Goal: Transaction & Acquisition: Obtain resource

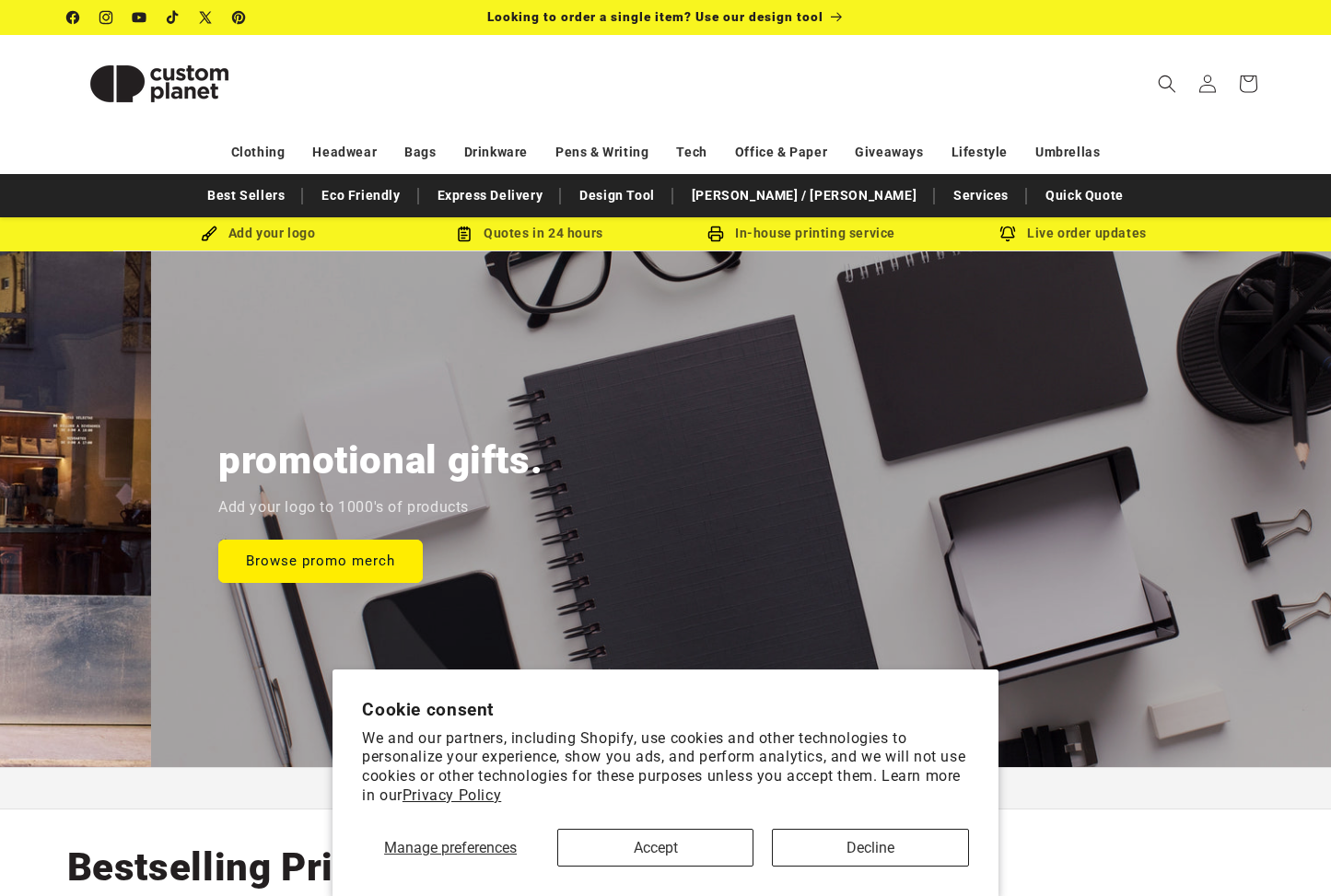
scroll to position [0, 2663]
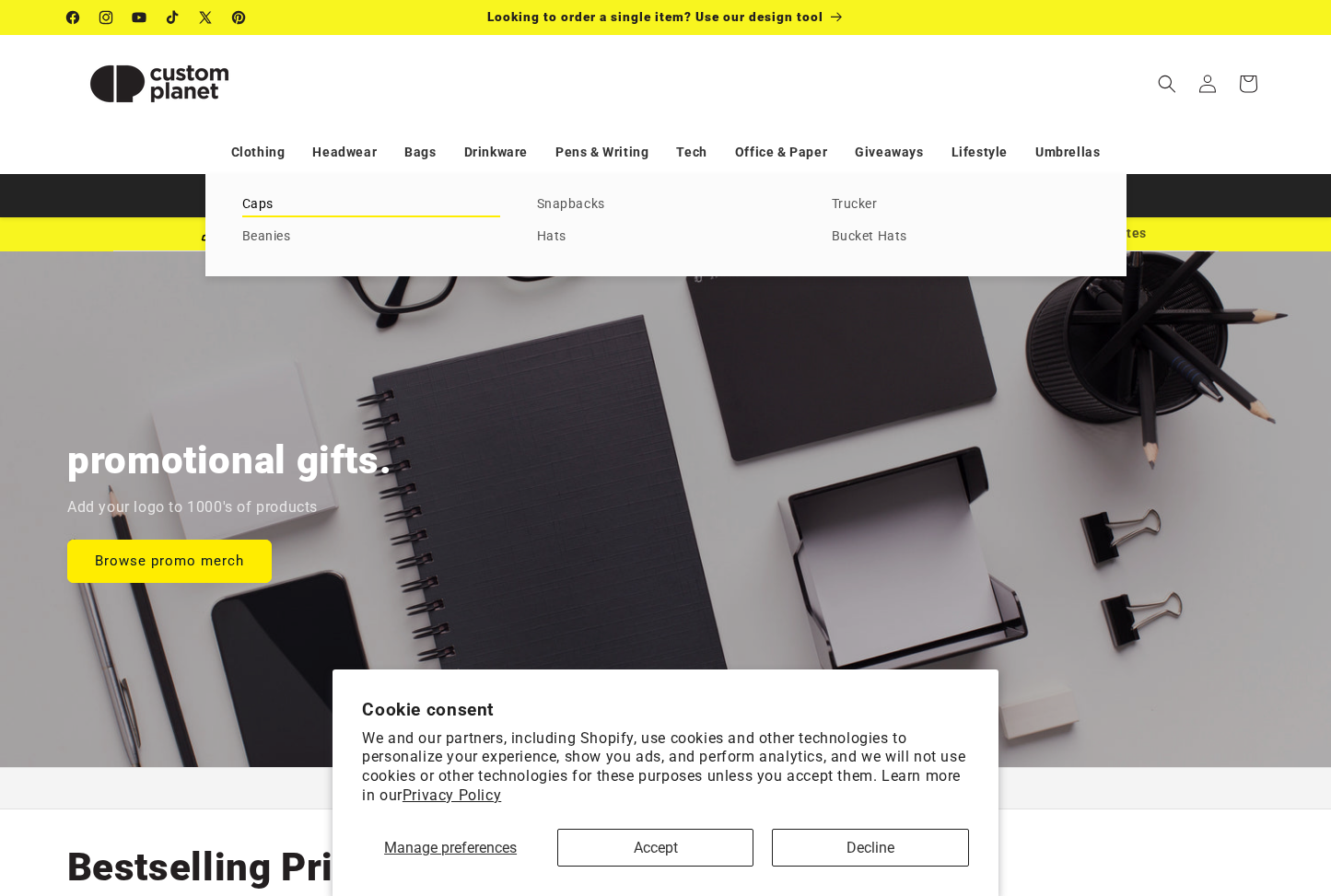
click at [248, 208] on link "Caps" at bounding box center [371, 205] width 258 height 25
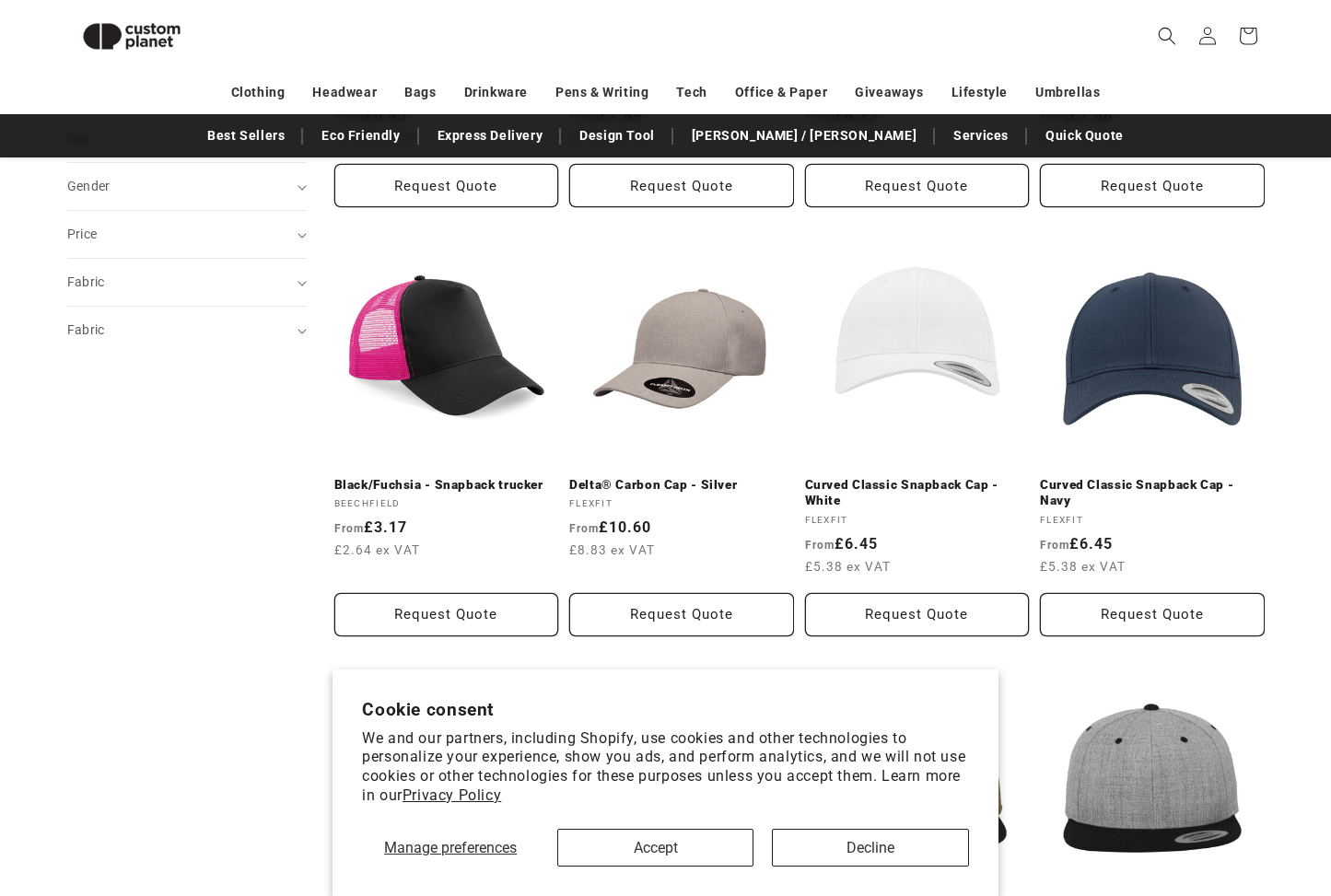
scroll to position [577, 0]
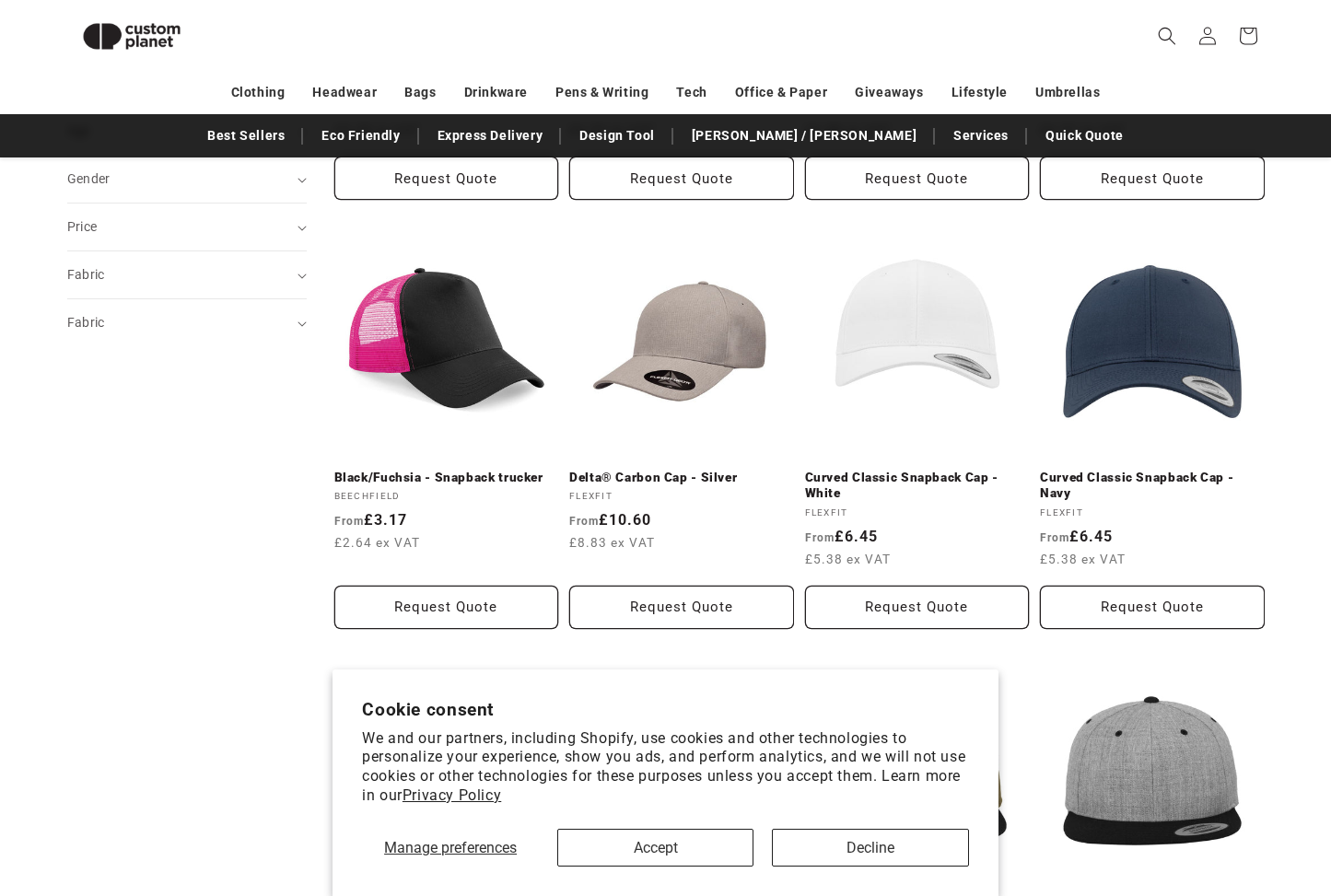
click at [837, 852] on button "Decline" at bounding box center [871, 848] width 196 height 38
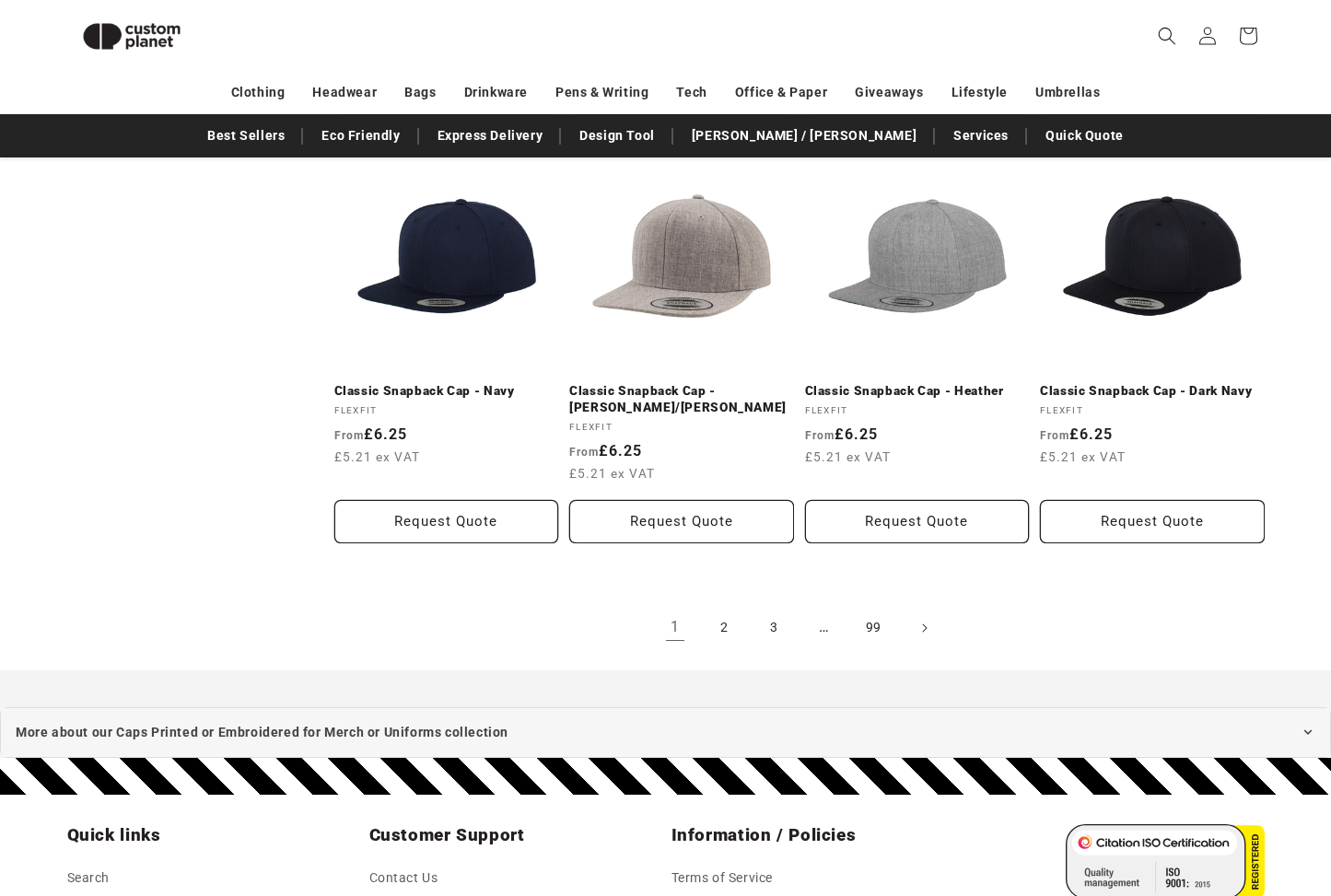
scroll to position [1951, 0]
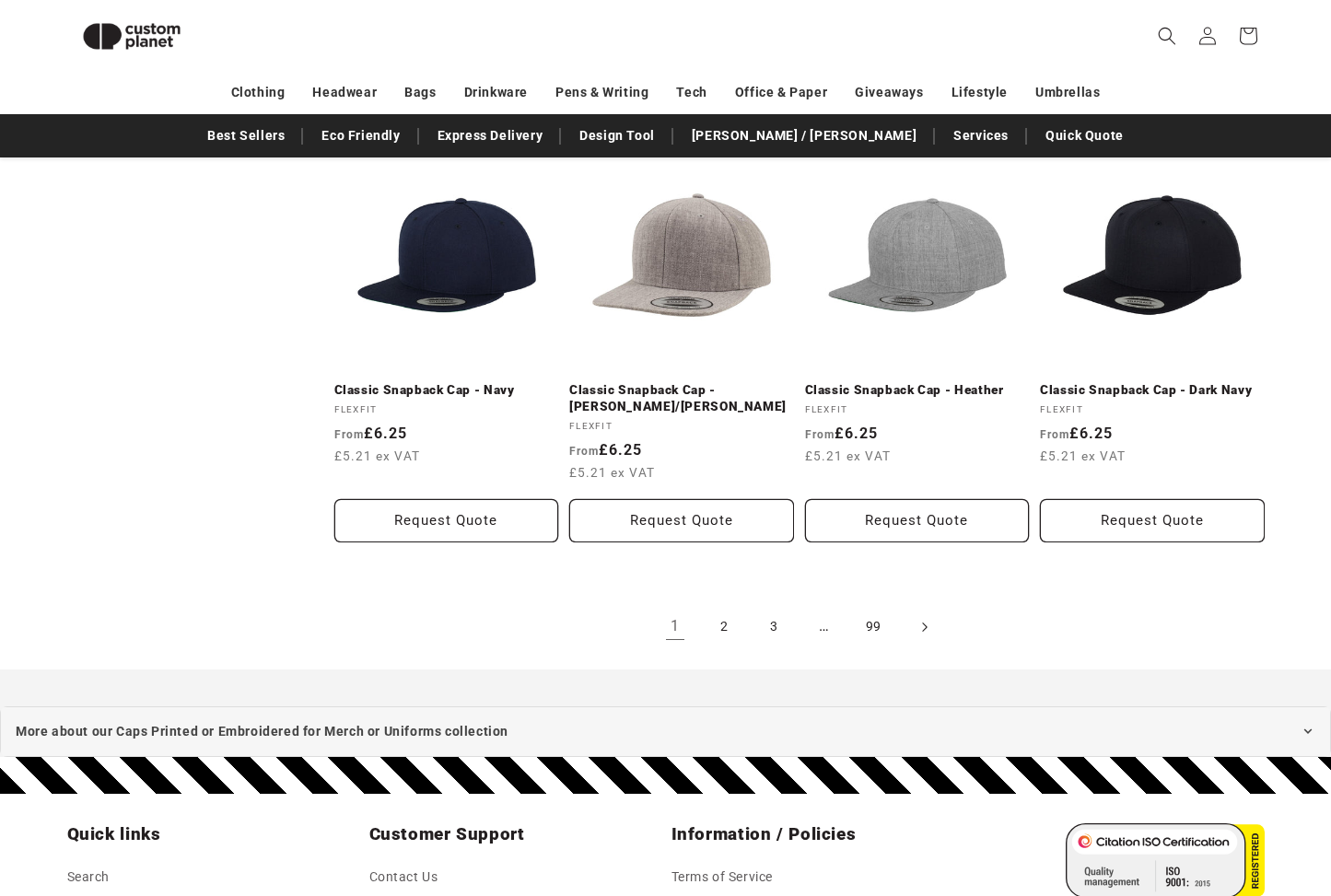
click at [923, 624] on icon "Next page" at bounding box center [924, 627] width 6 height 19
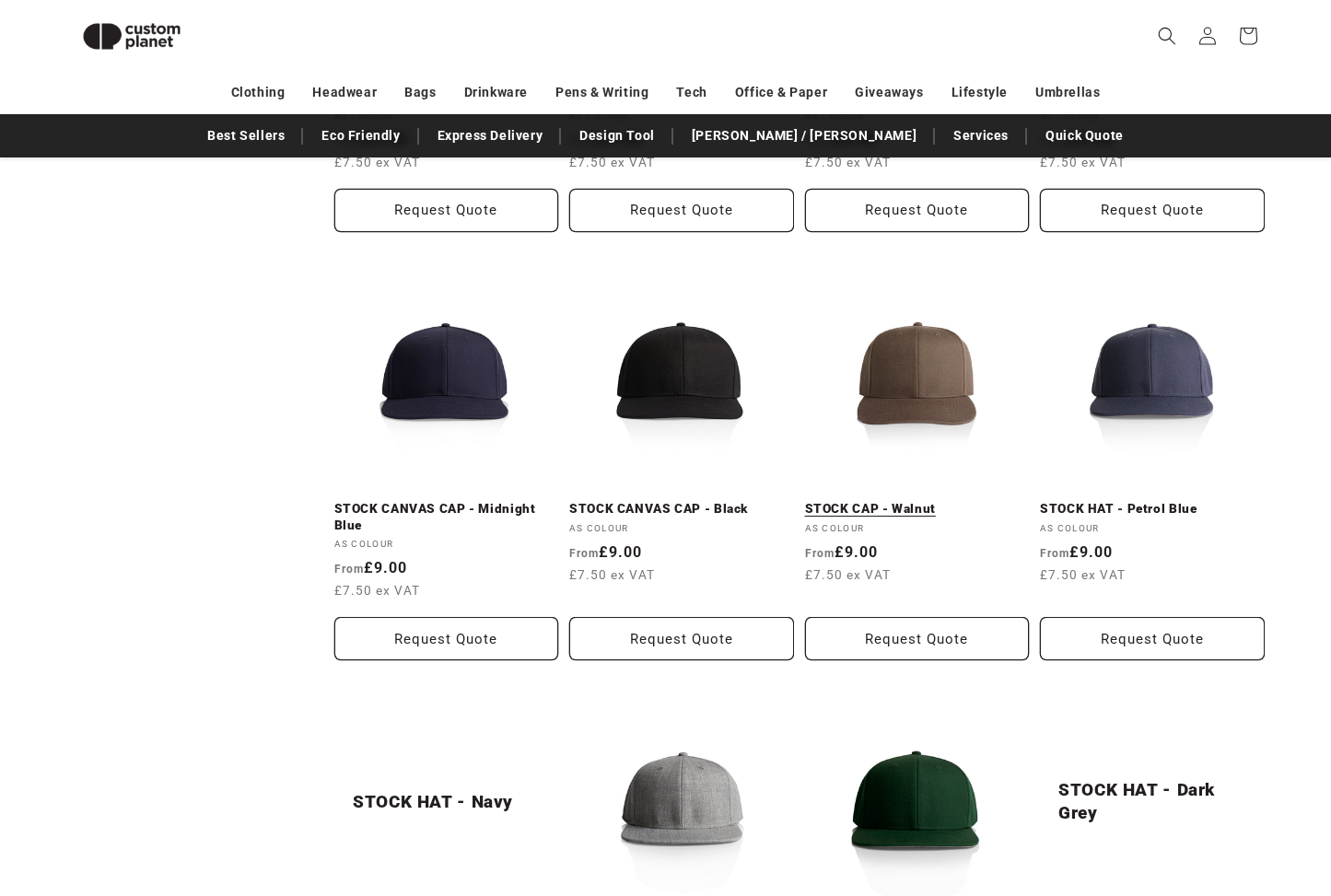
scroll to position [1408, 0]
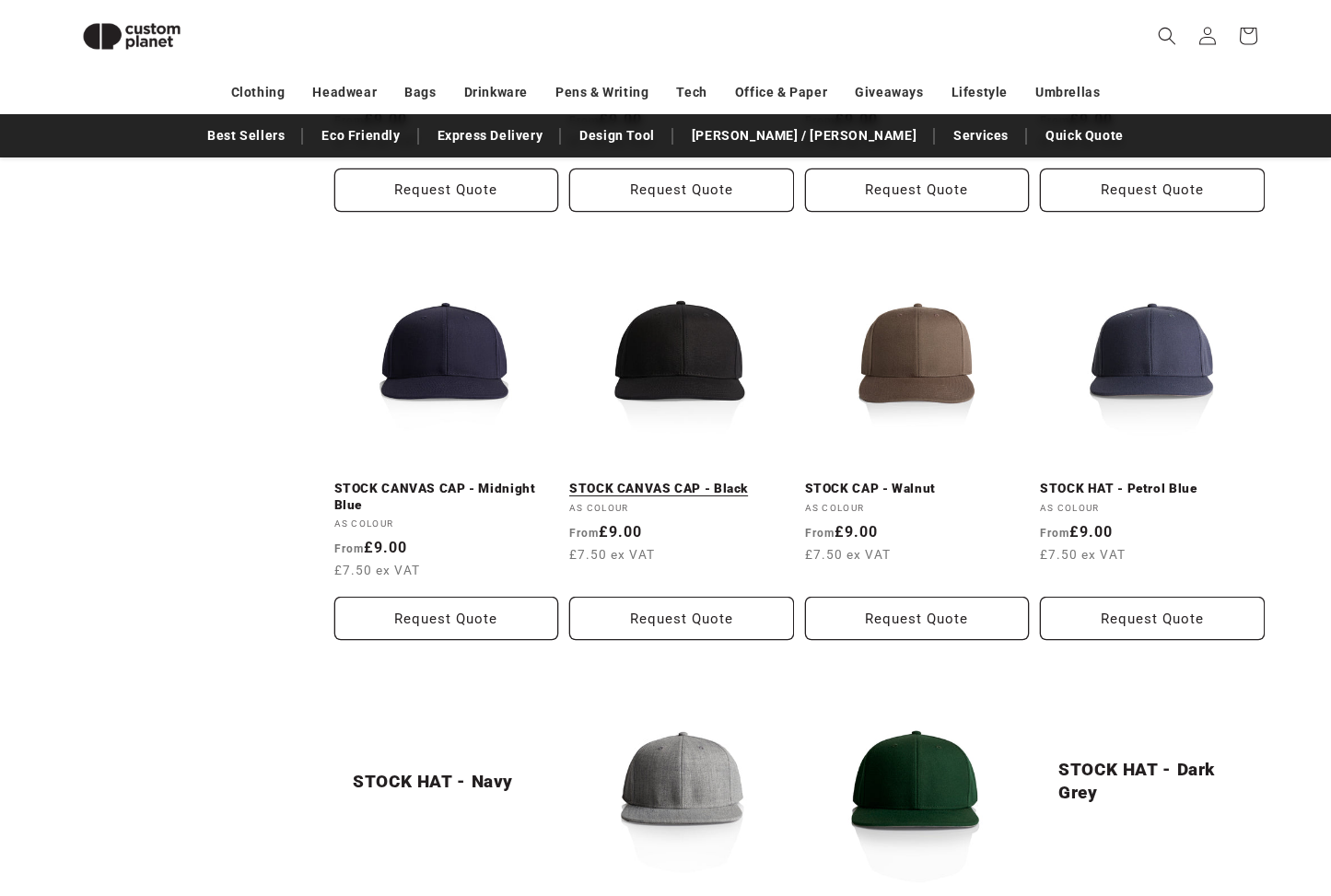
click at [684, 481] on link "STOCK CANVAS CAP - Black" at bounding box center [682, 489] width 225 height 16
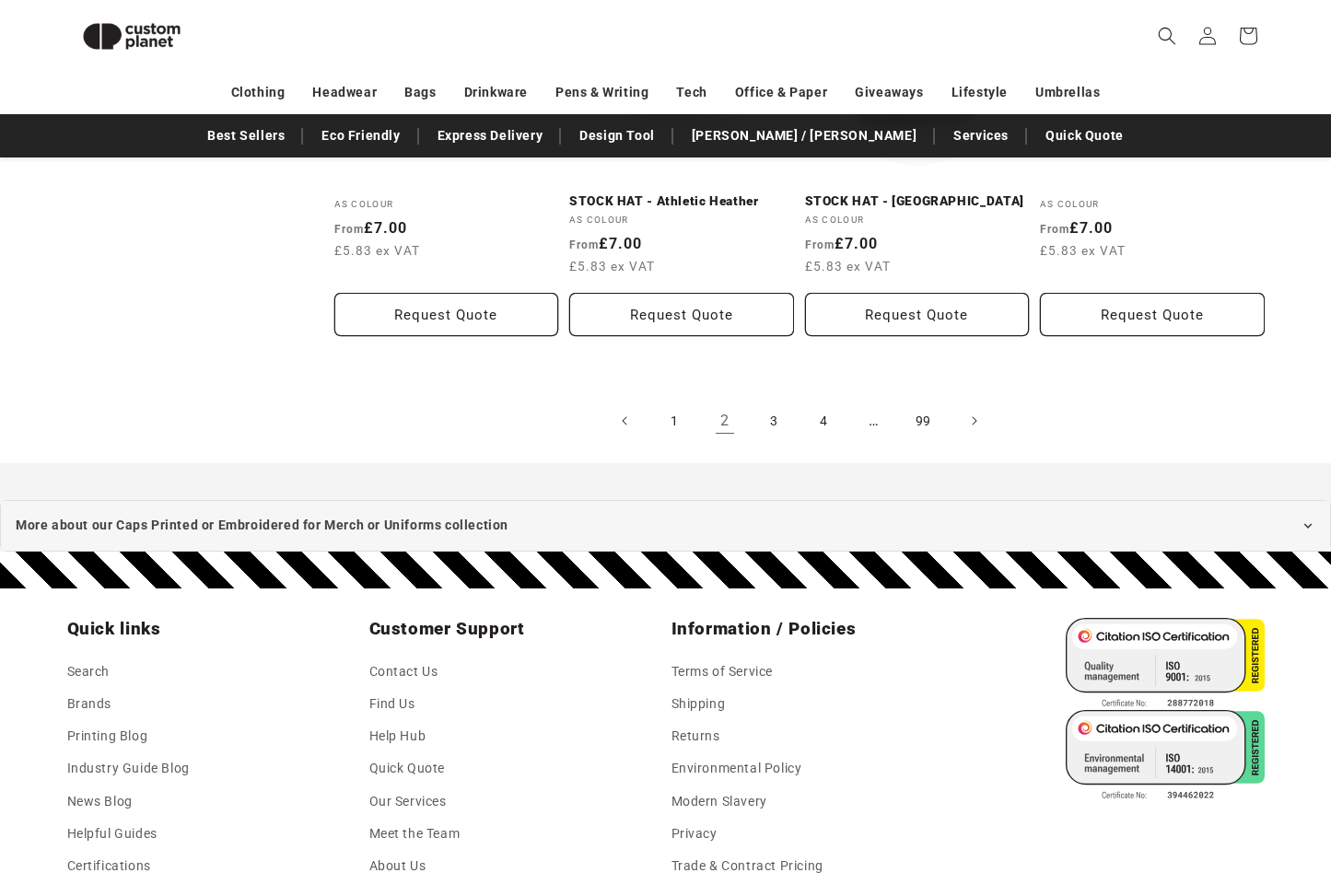
scroll to position [2144, 0]
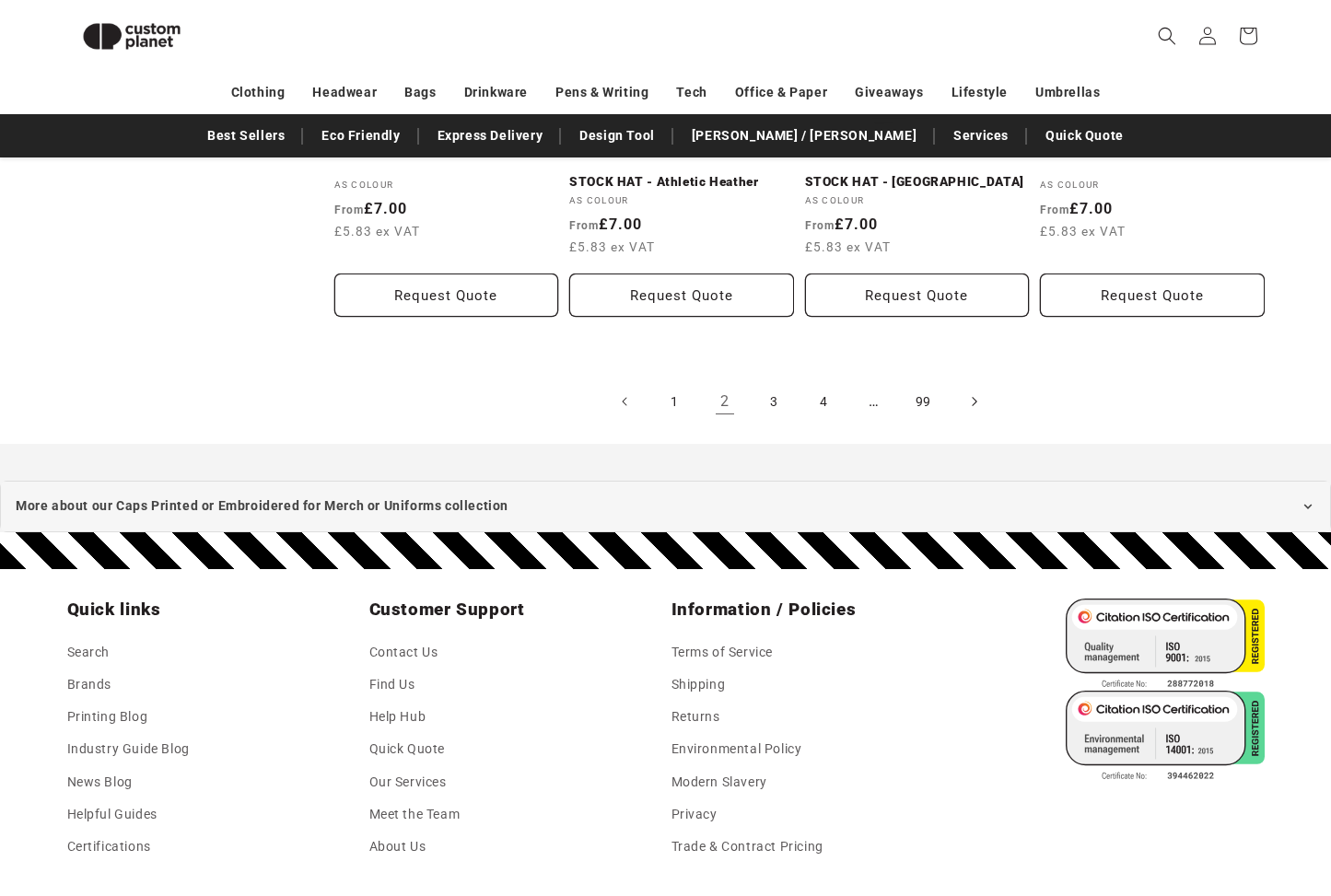
click at [977, 397] on icon "Next page" at bounding box center [974, 402] width 6 height 19
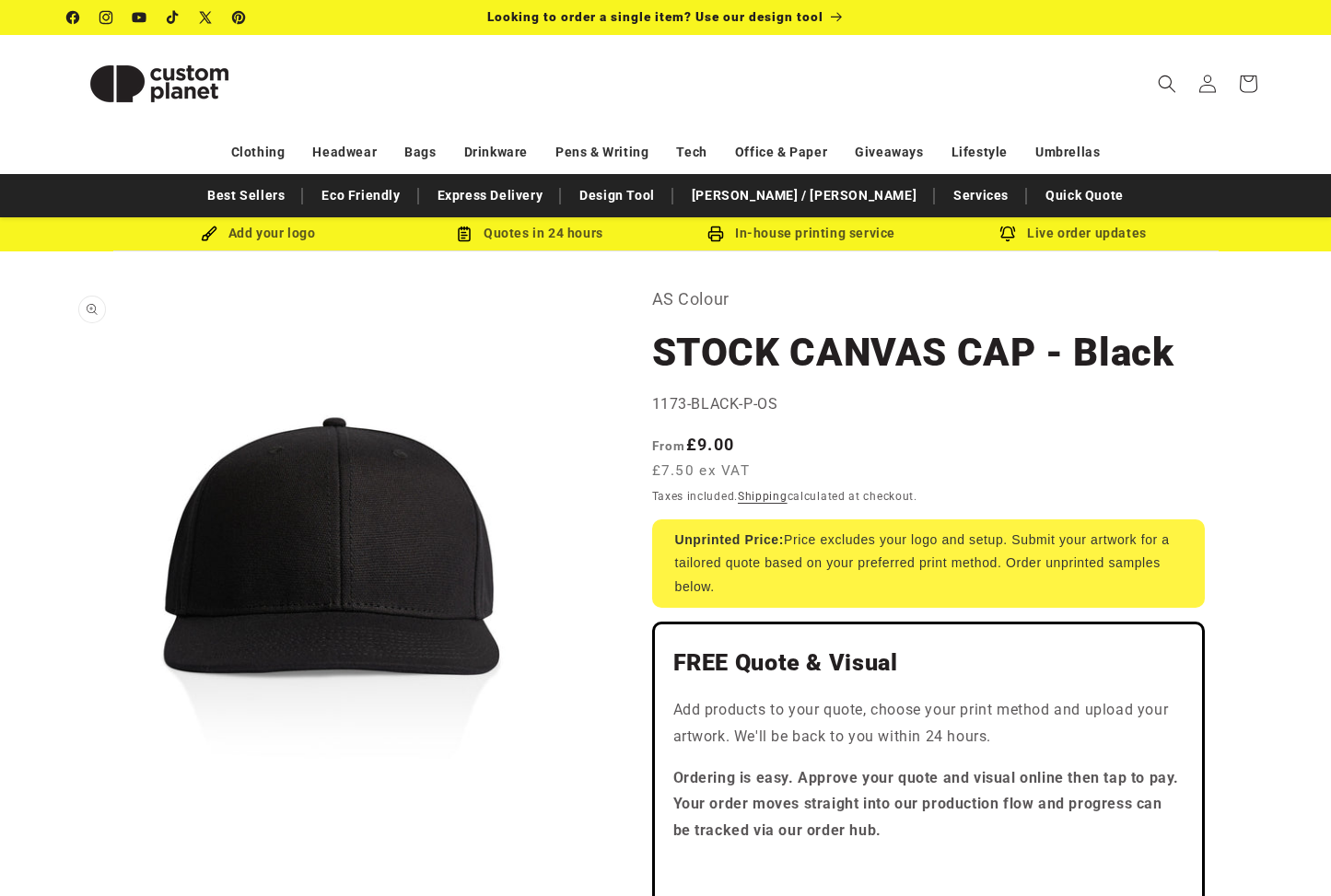
click at [68, 824] on button "Open media 1 in modal" at bounding box center [68, 824] width 0 height 0
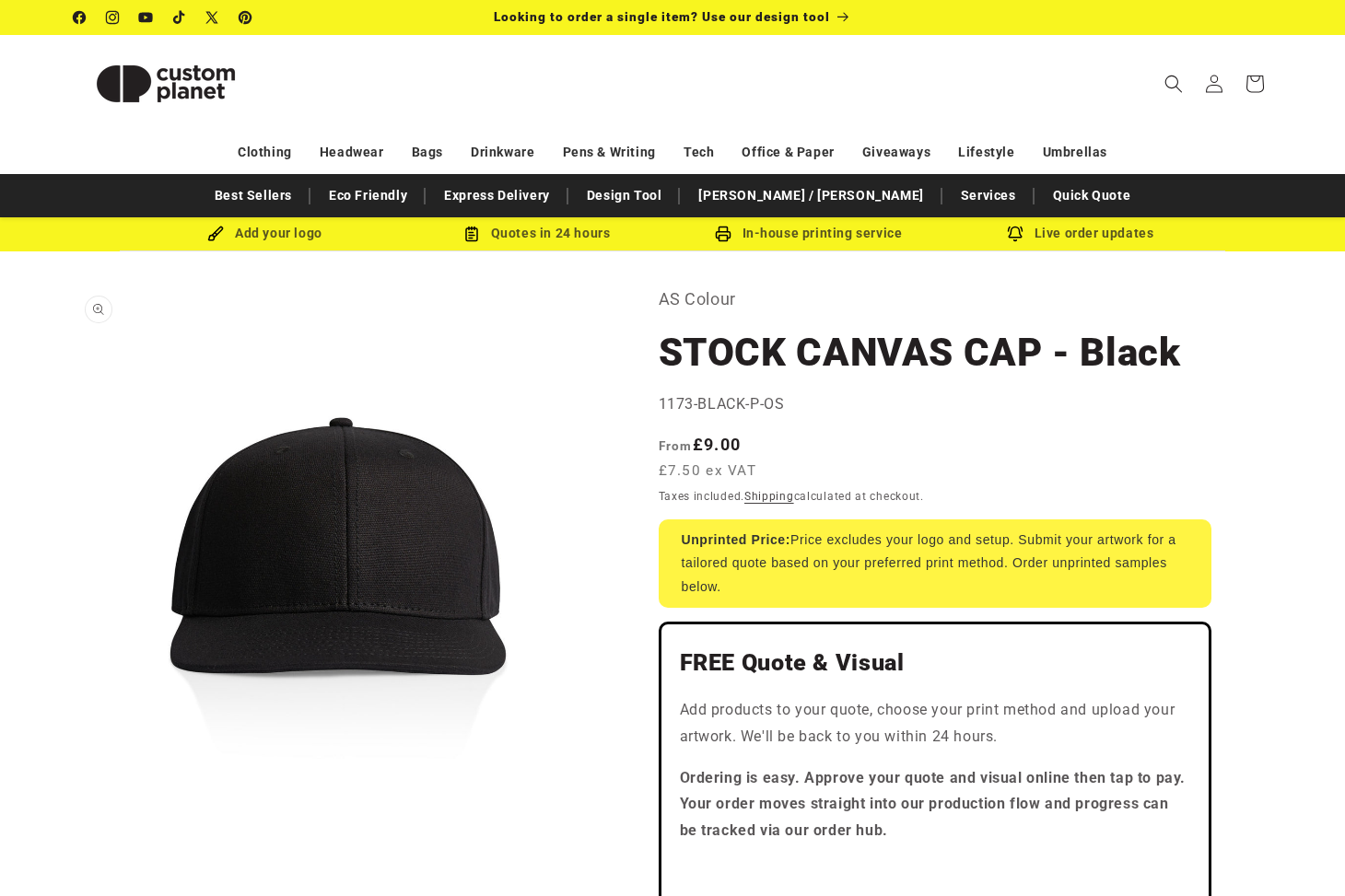
scroll to position [18, 0]
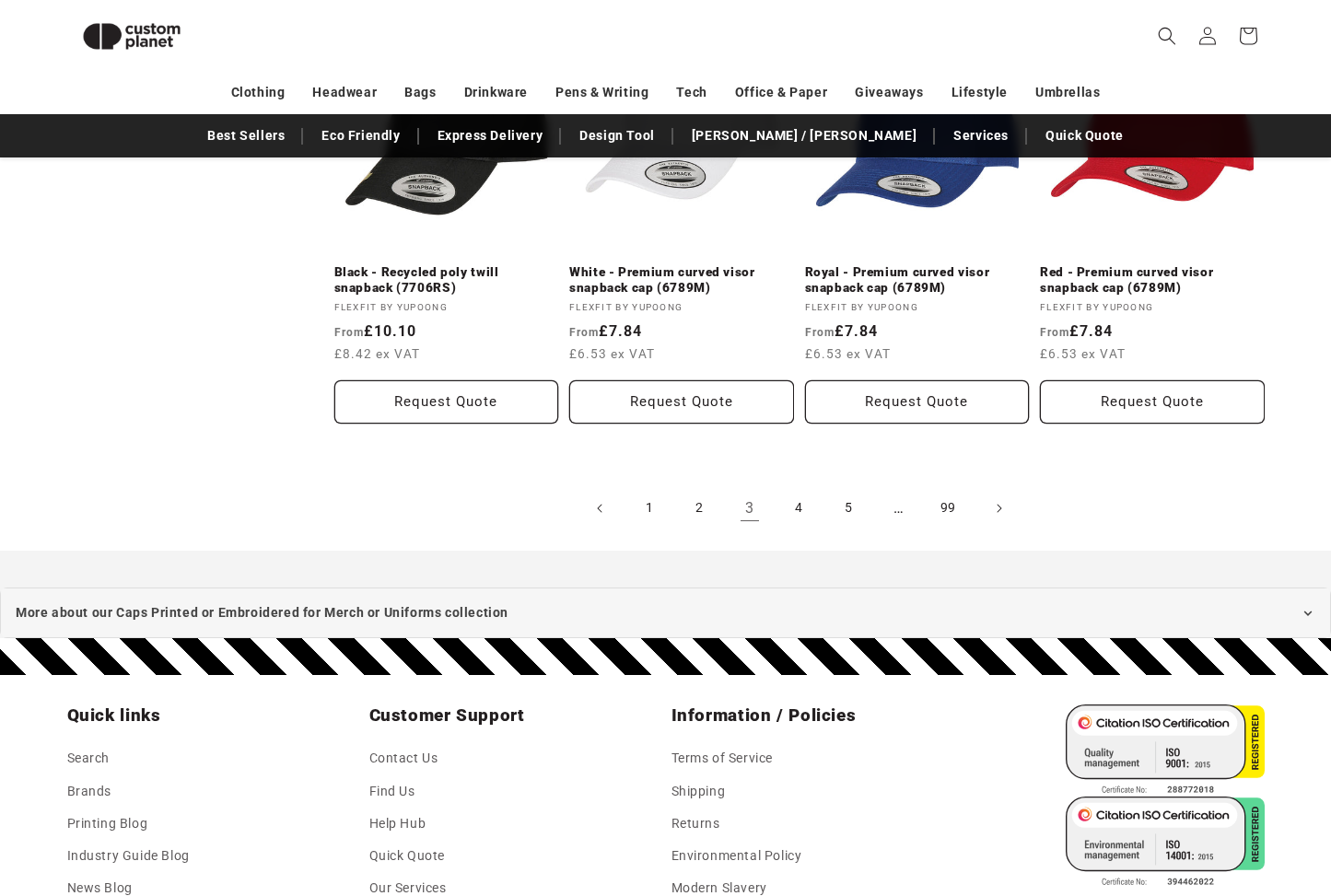
scroll to position [1982, 0]
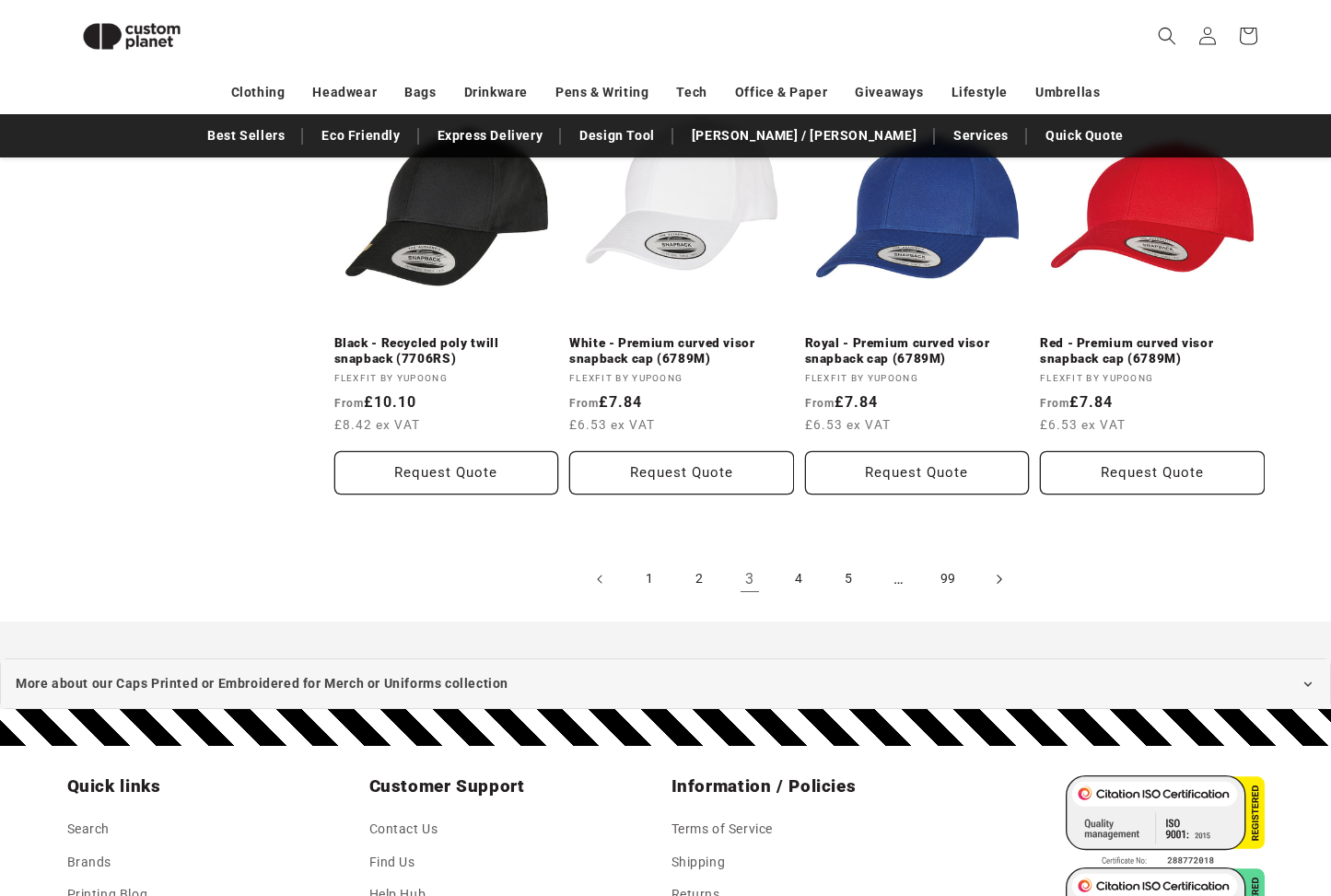
click at [1001, 575] on icon "Next page" at bounding box center [999, 579] width 5 height 10
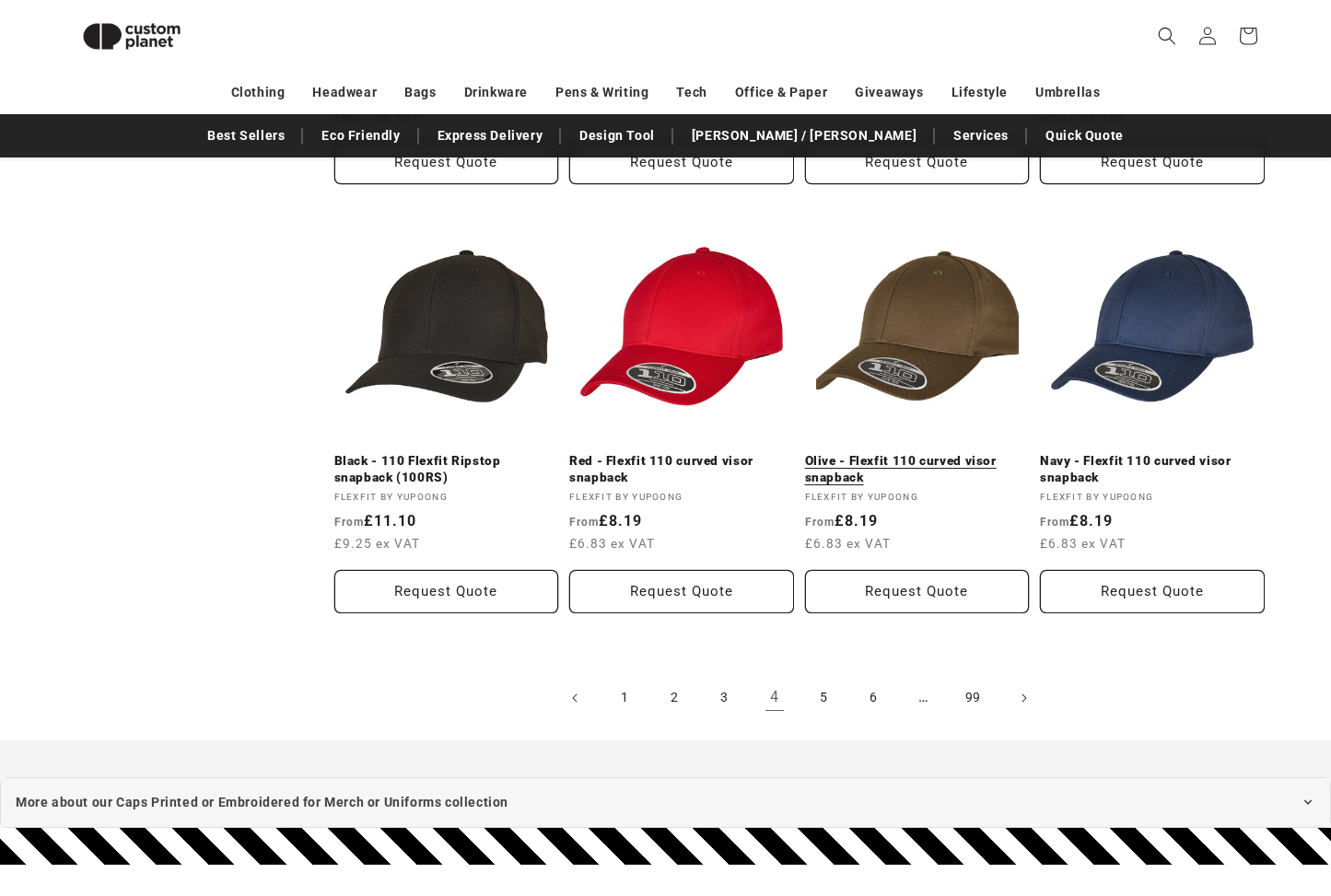
scroll to position [1881, 0]
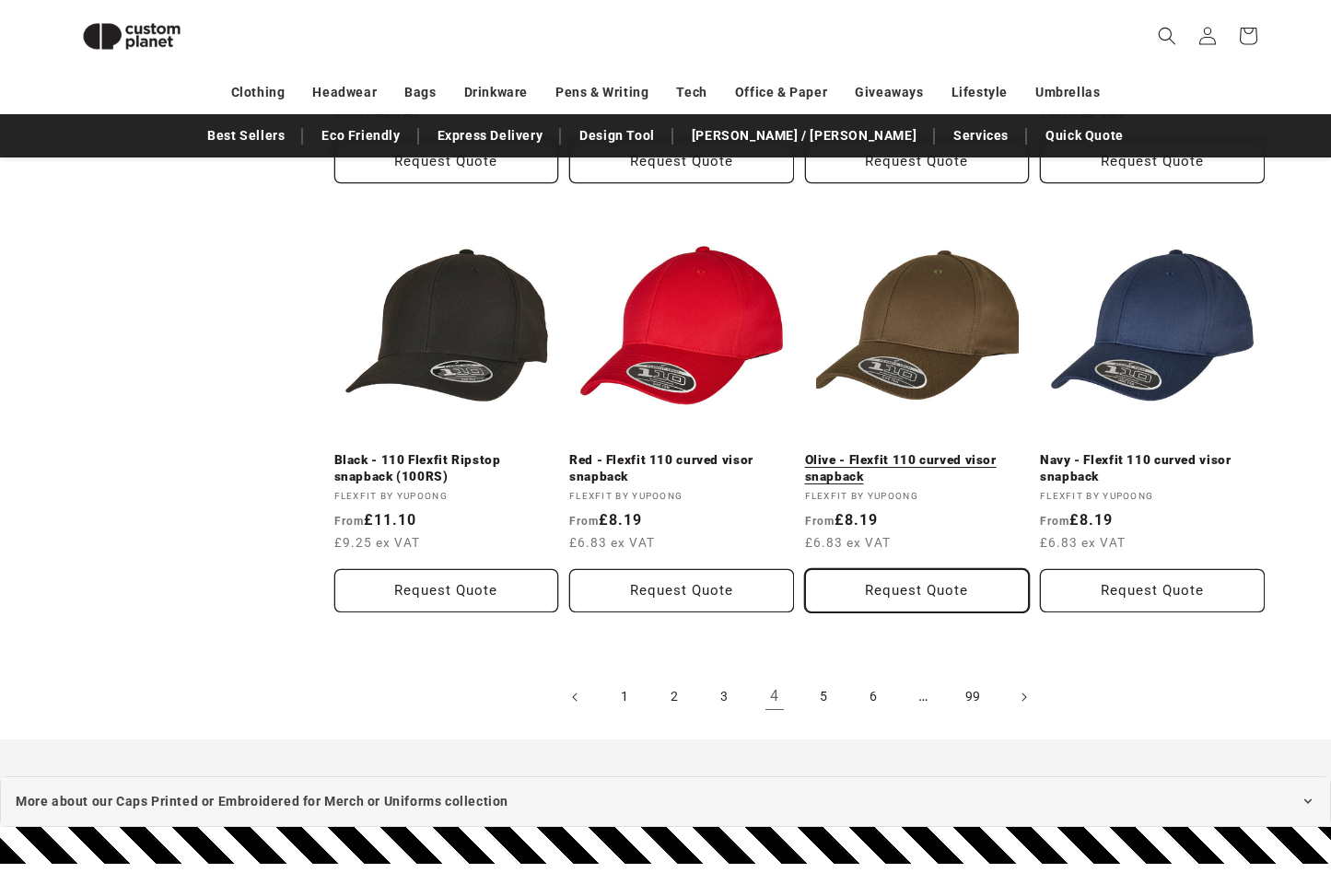
click at [1001, 575] on button "Request Quote" at bounding box center [917, 592] width 225 height 44
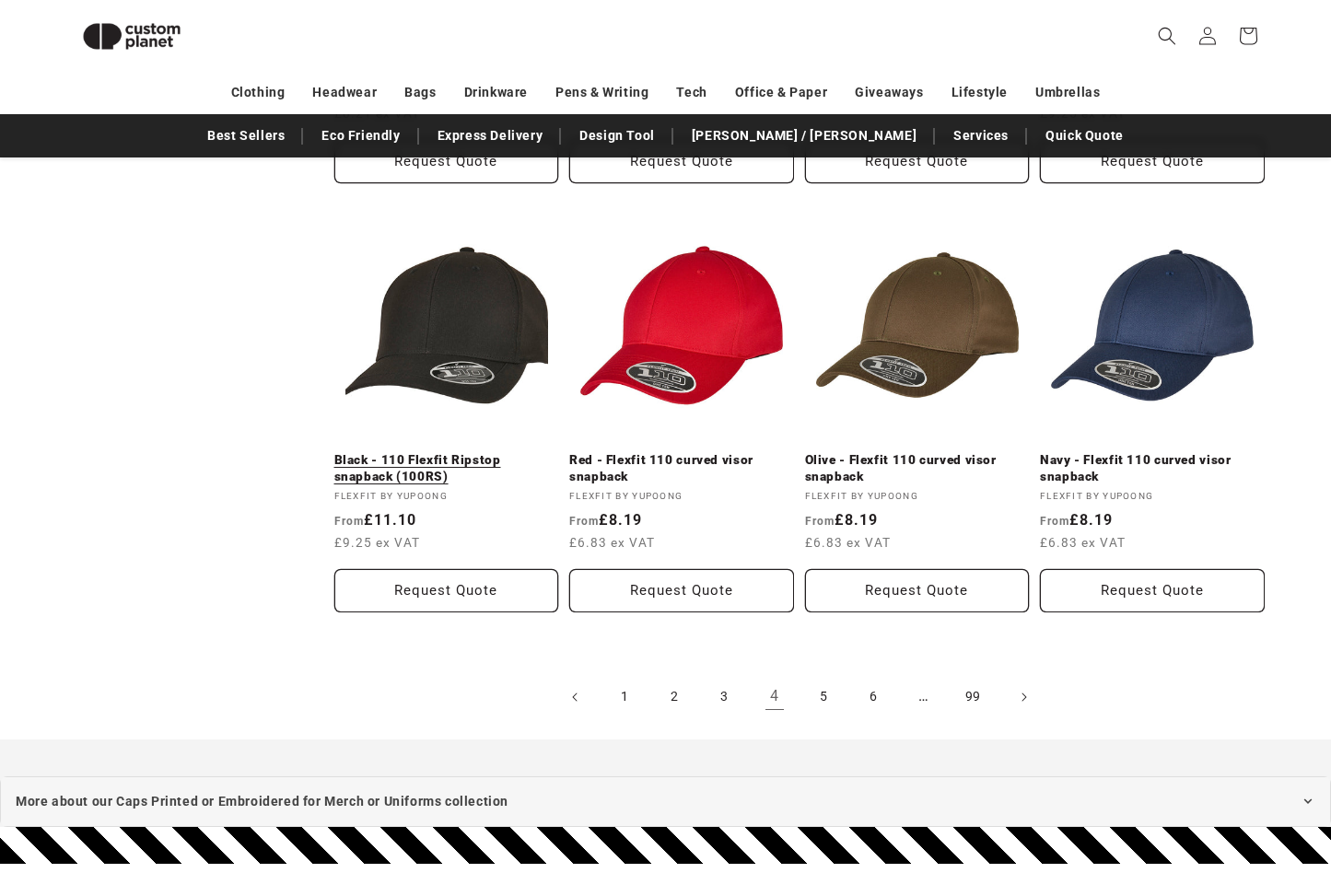
click at [439, 453] on link "Black - 110 Flexfit Ripstop snapback (100RS)" at bounding box center [447, 469] width 225 height 32
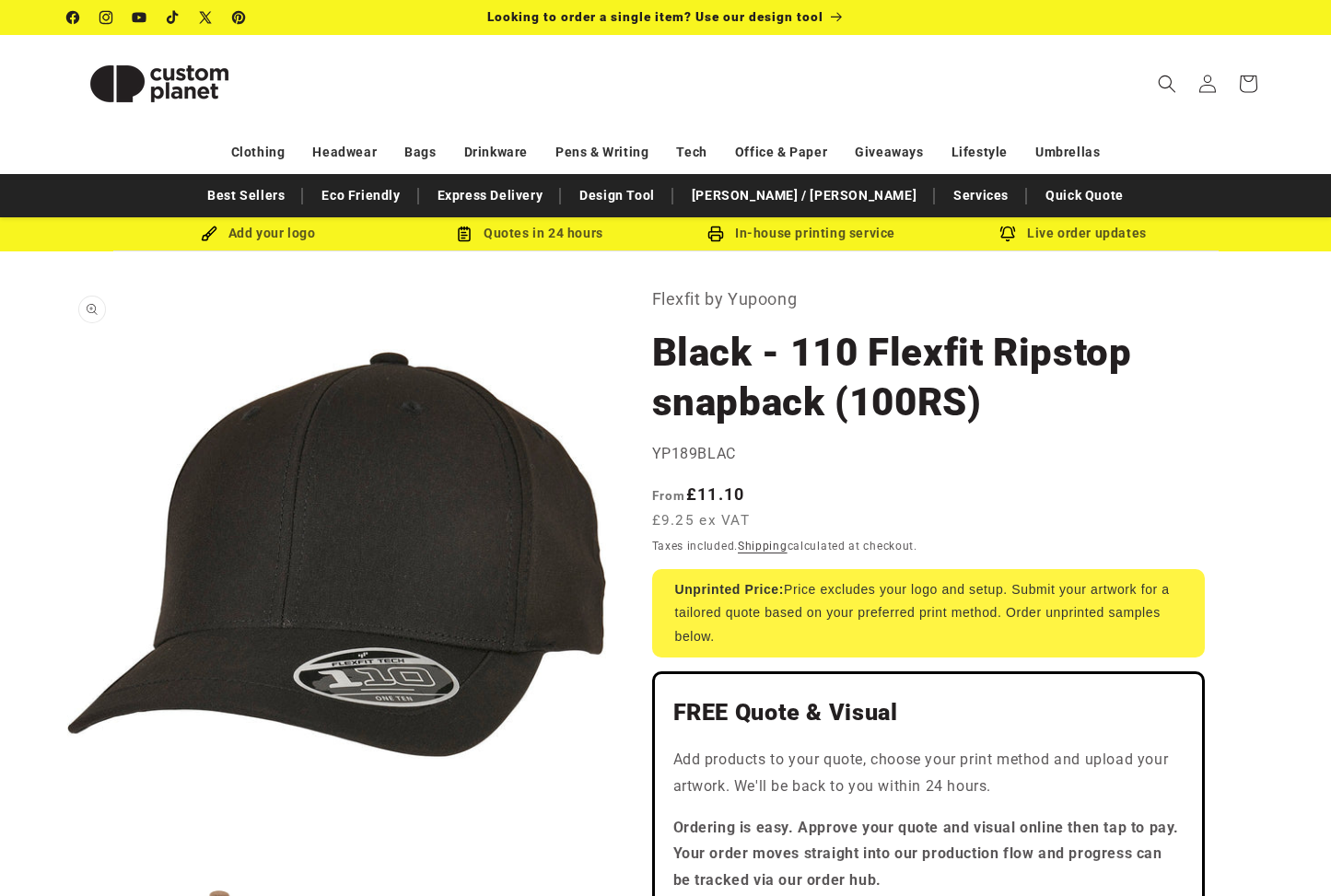
click at [68, 824] on button "Open media 1 in modal" at bounding box center [68, 824] width 0 height 0
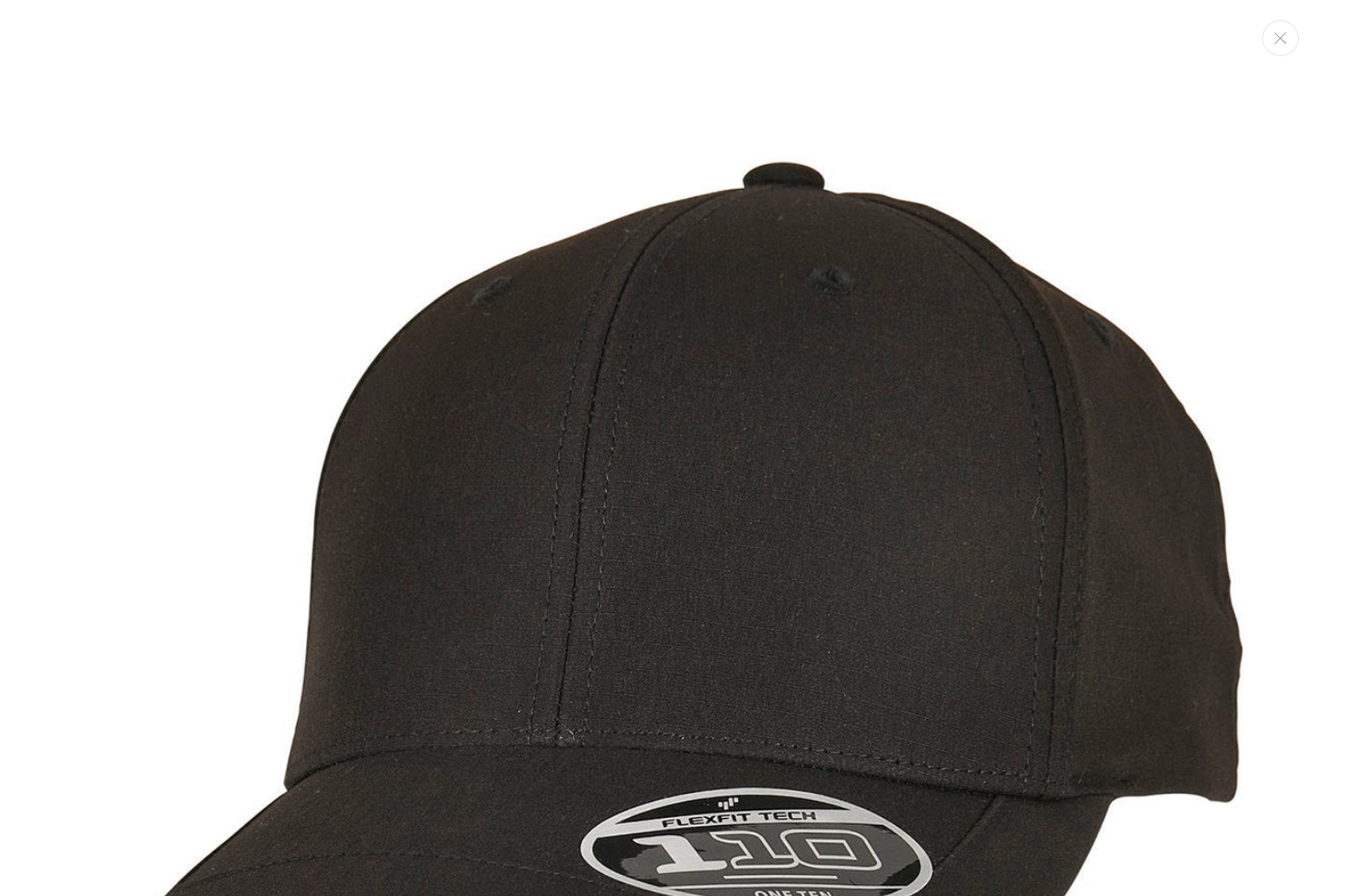
scroll to position [18, 0]
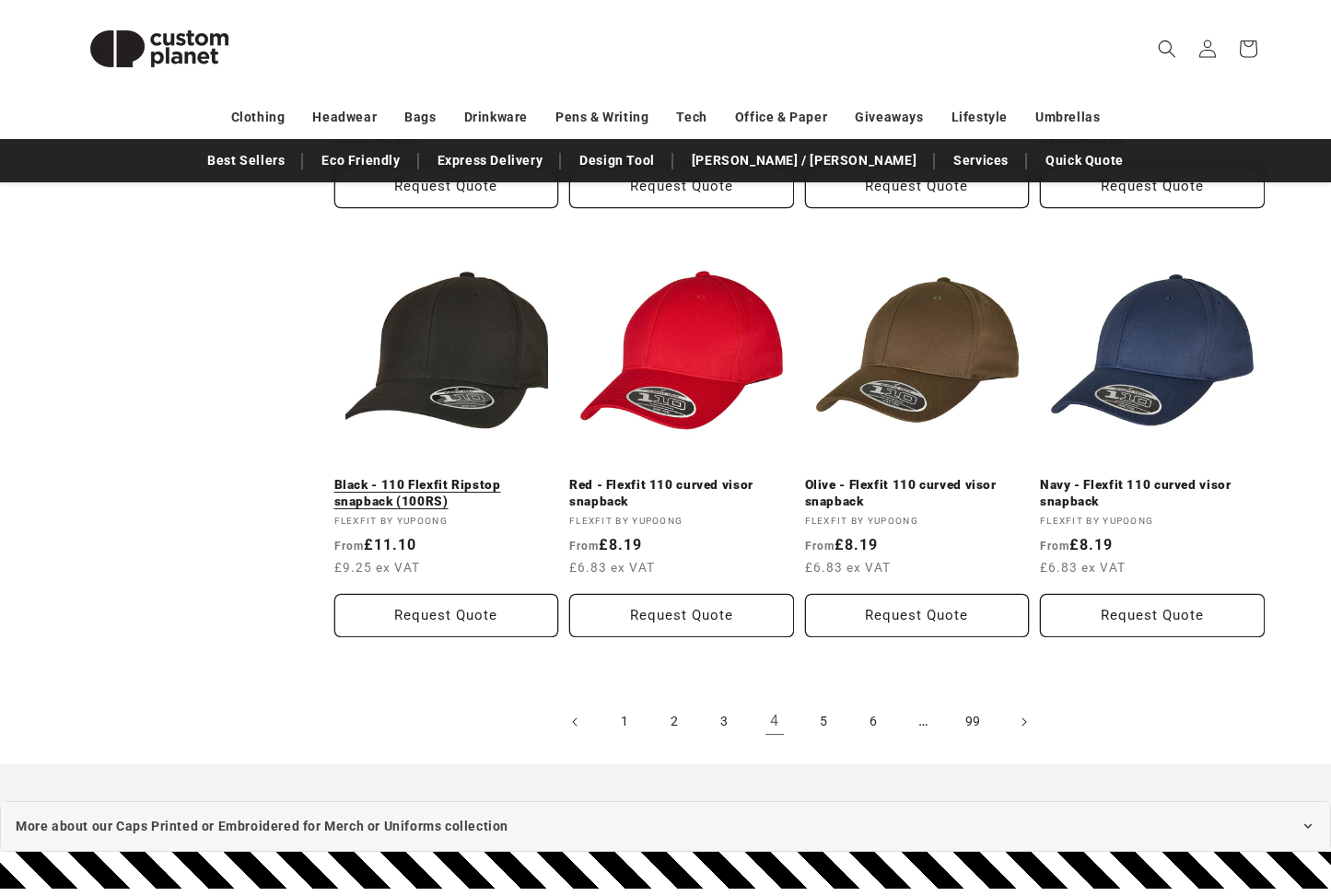
click at [472, 477] on link "Black - 110 Flexfit Ripstop snapback (100RS)" at bounding box center [447, 494] width 225 height 32
click at [1016, 713] on span "Next page" at bounding box center [1023, 722] width 18 height 18
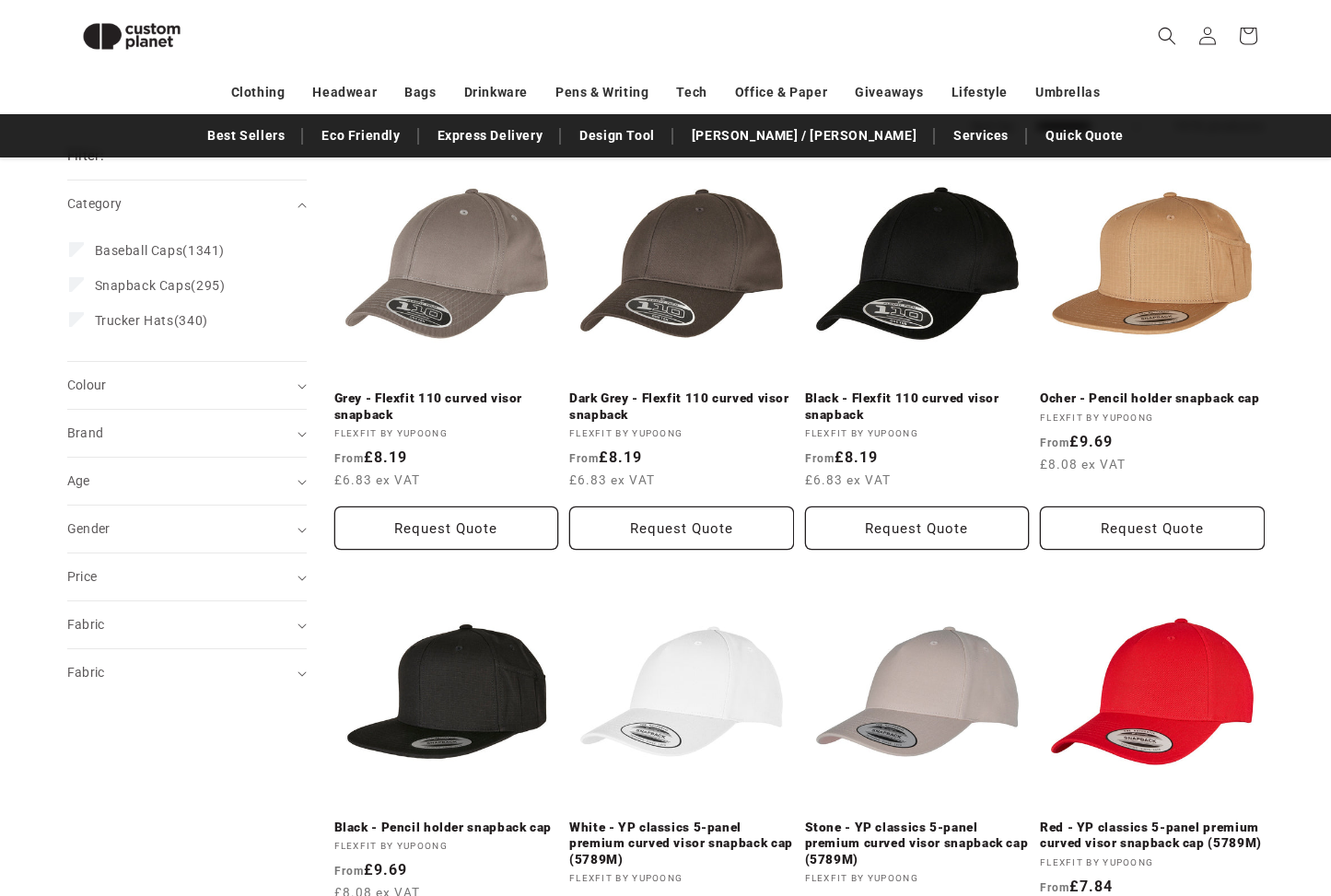
scroll to position [225, 0]
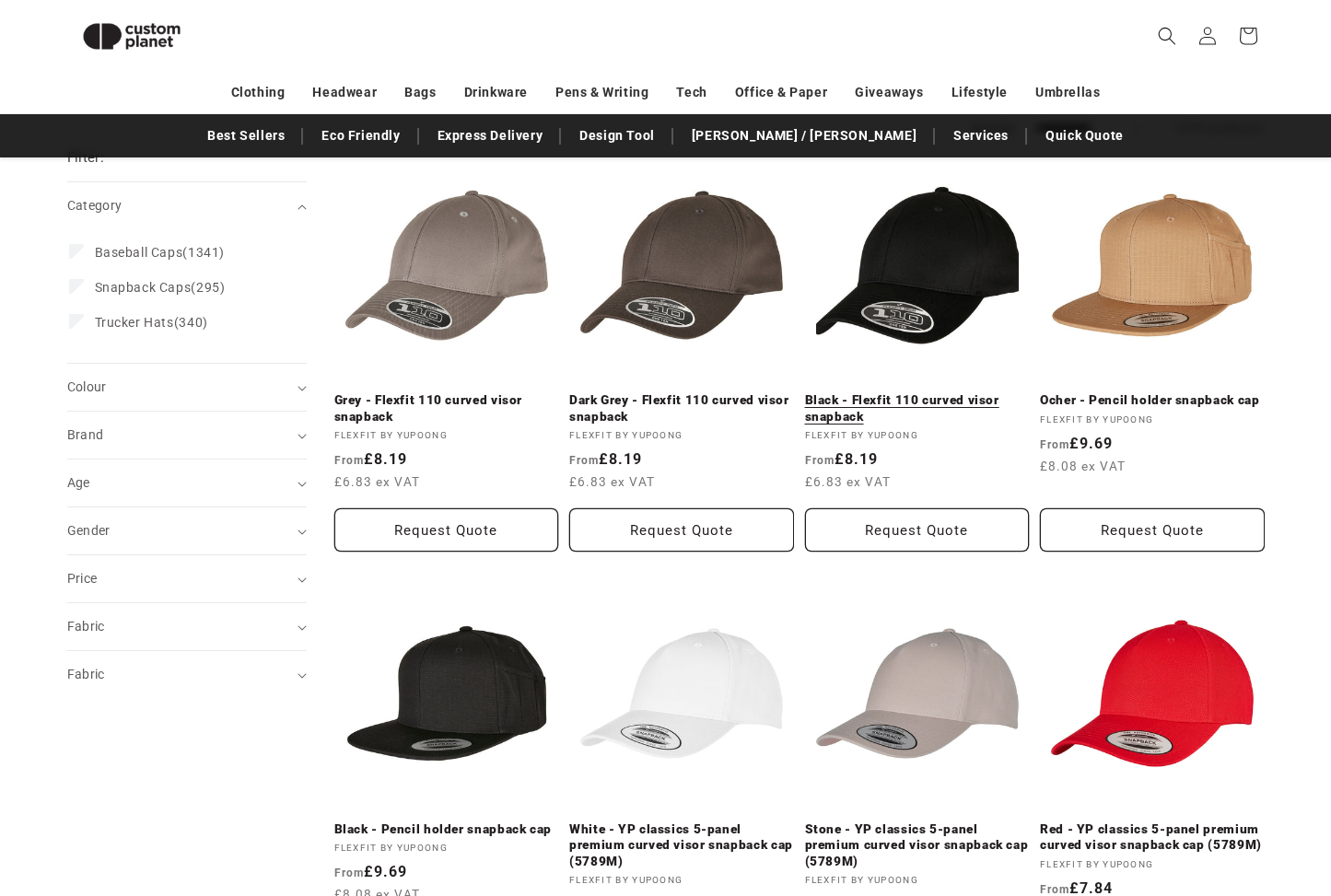
click at [974, 393] on link "Black - Flexfit 110 curved visor snapback" at bounding box center [917, 409] width 225 height 32
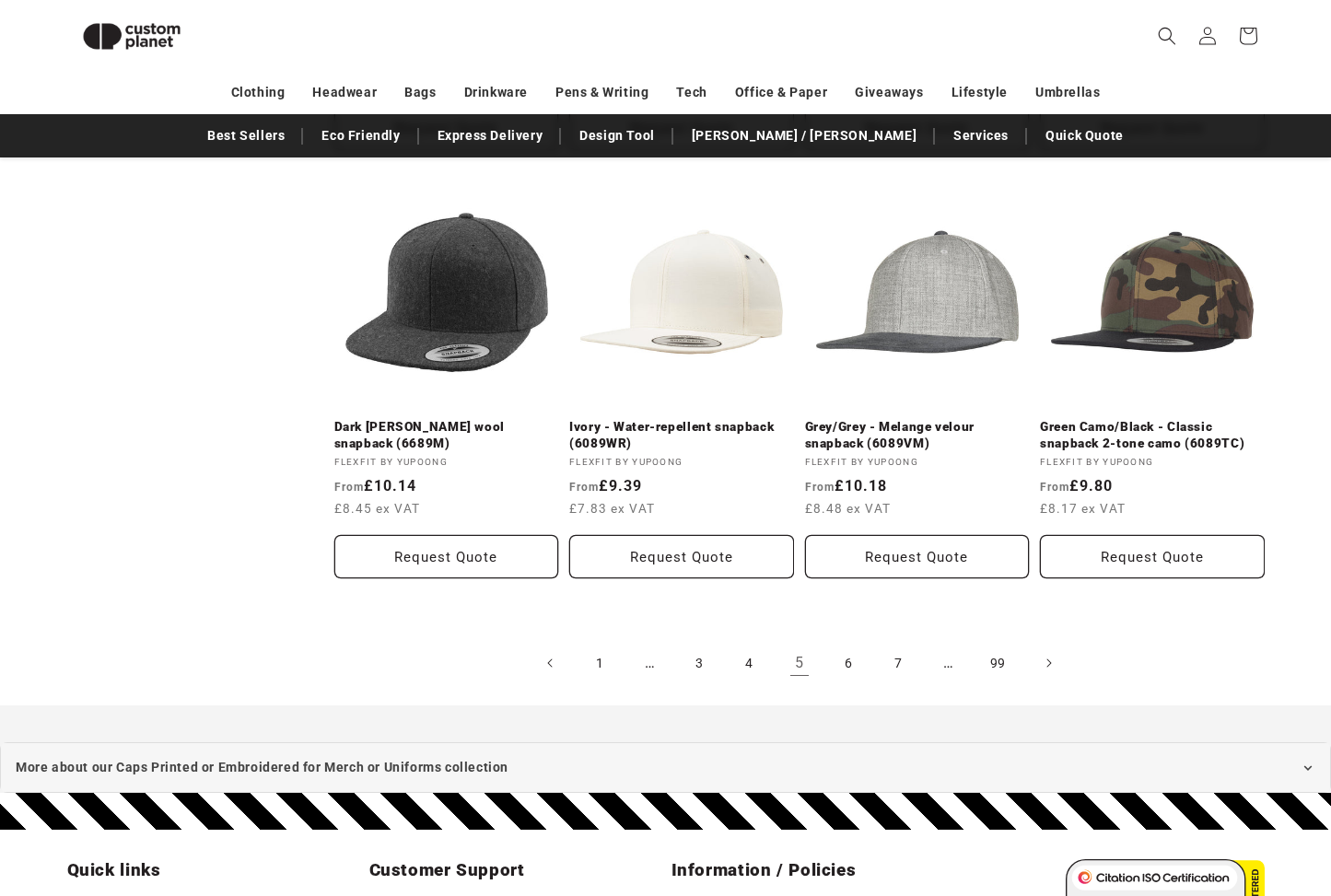
scroll to position [1964, 0]
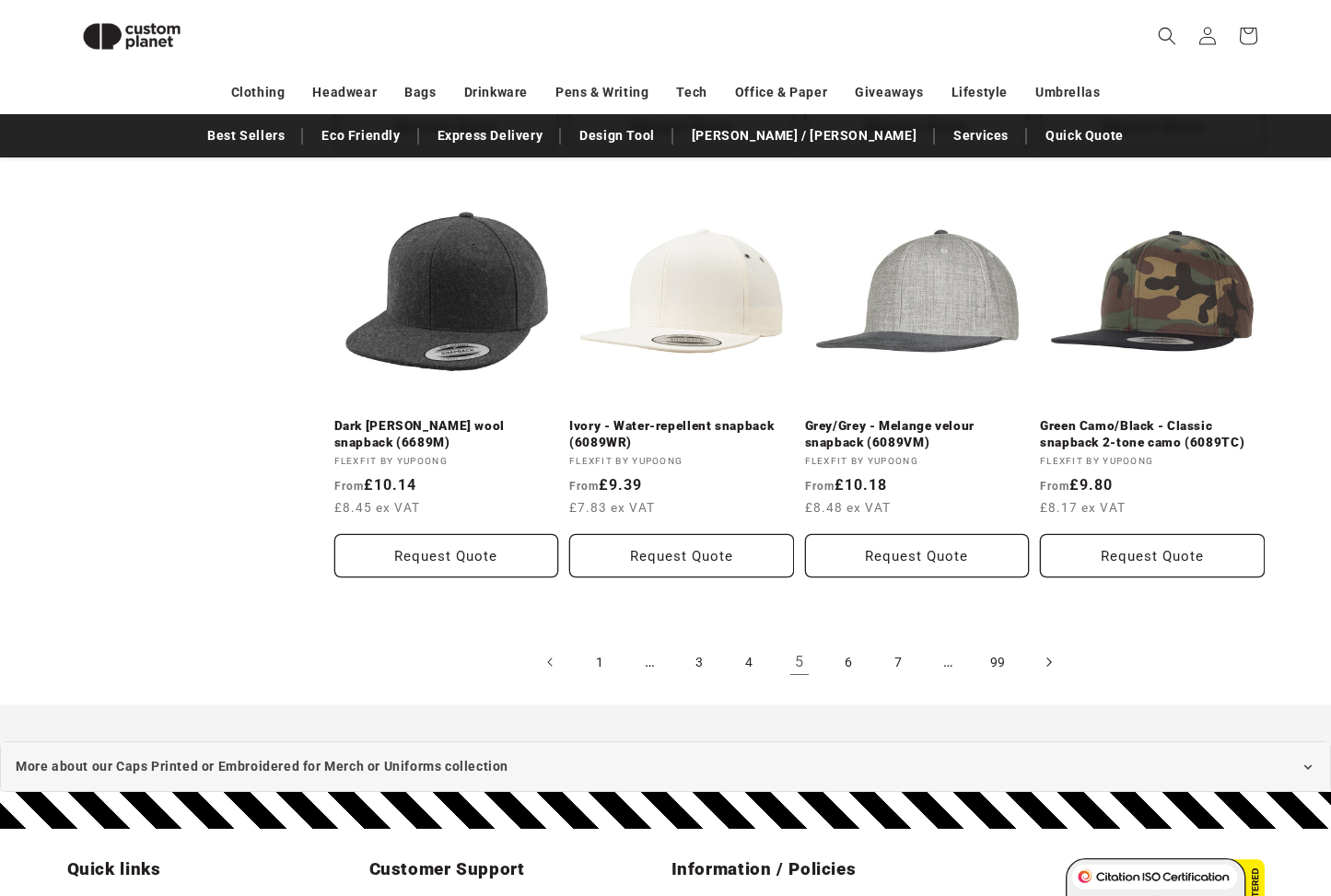
click at [1047, 656] on icon "Next page" at bounding box center [1048, 662] width 6 height 19
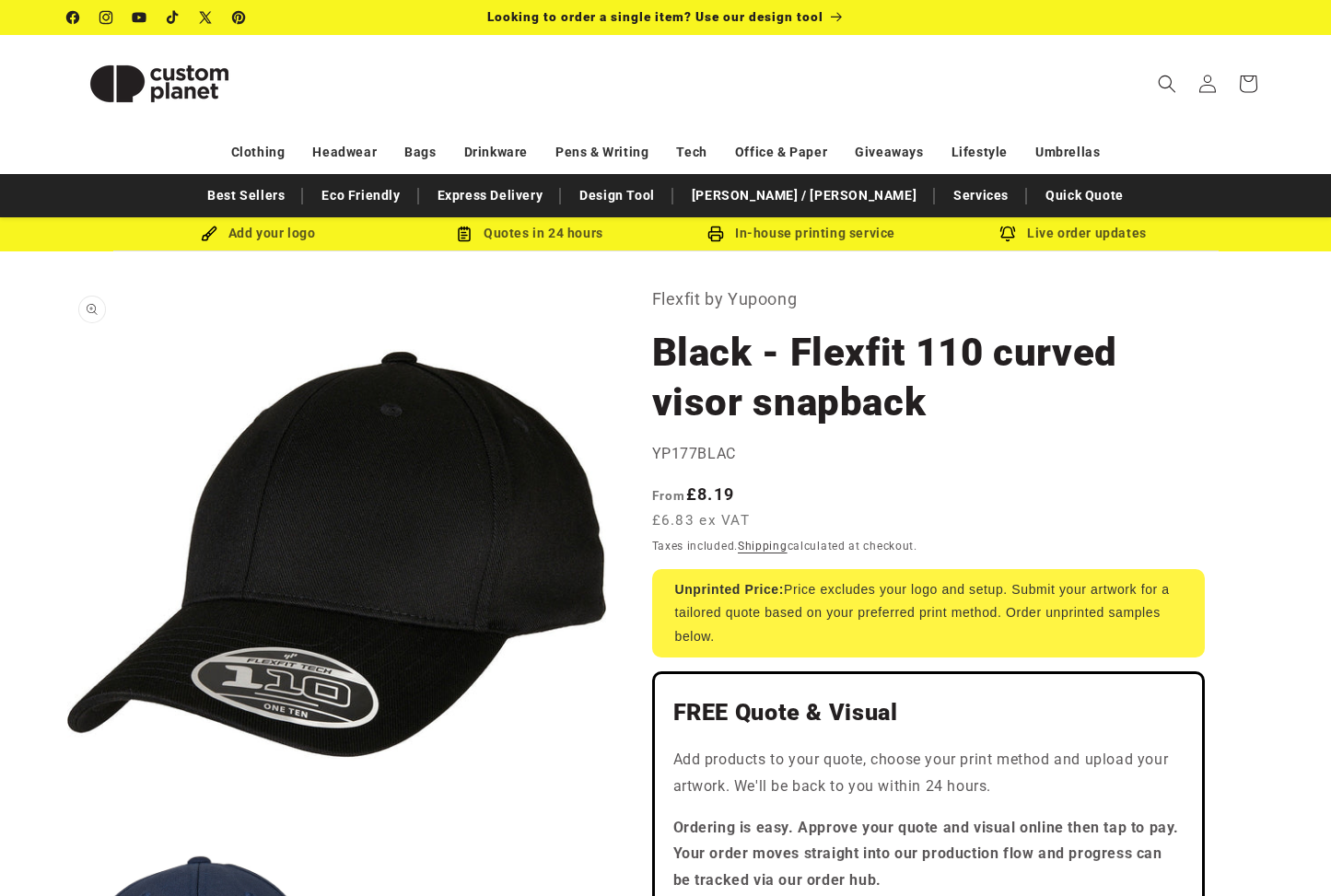
click at [68, 824] on button "Open media 1 in modal" at bounding box center [68, 824] width 0 height 0
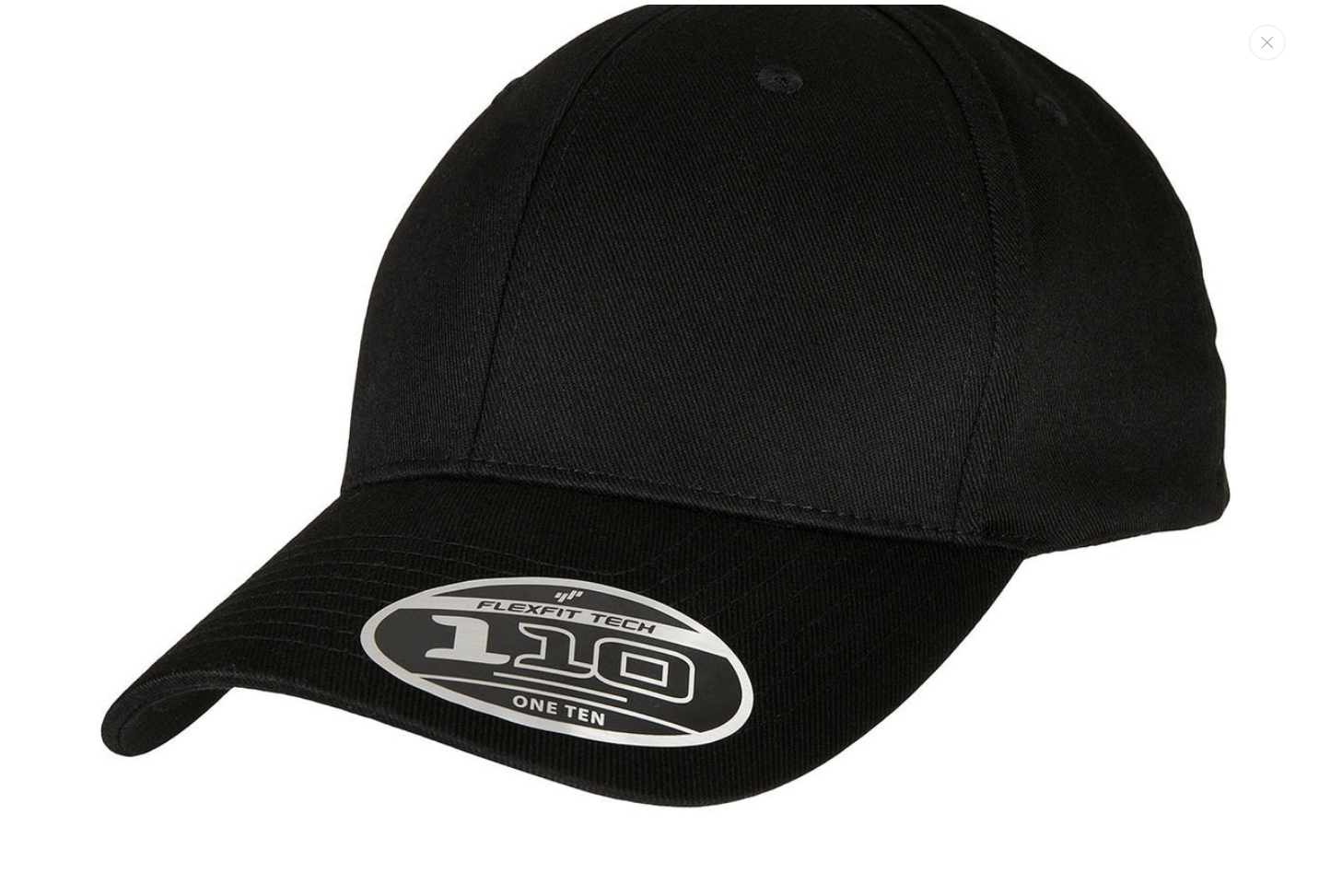
scroll to position [184, 0]
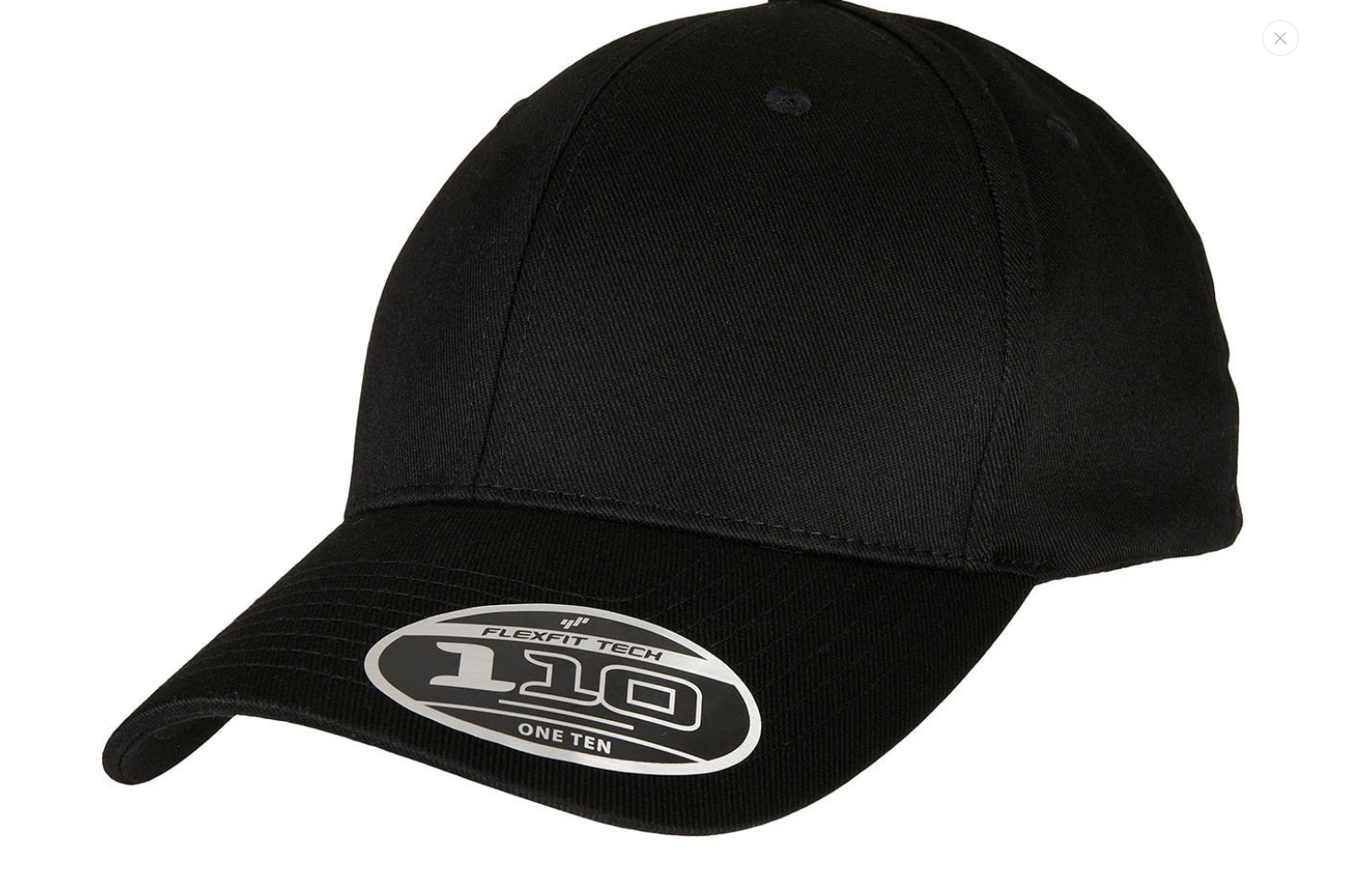
click at [761, 427] on img "Media gallery" at bounding box center [672, 406] width 1142 height 1142
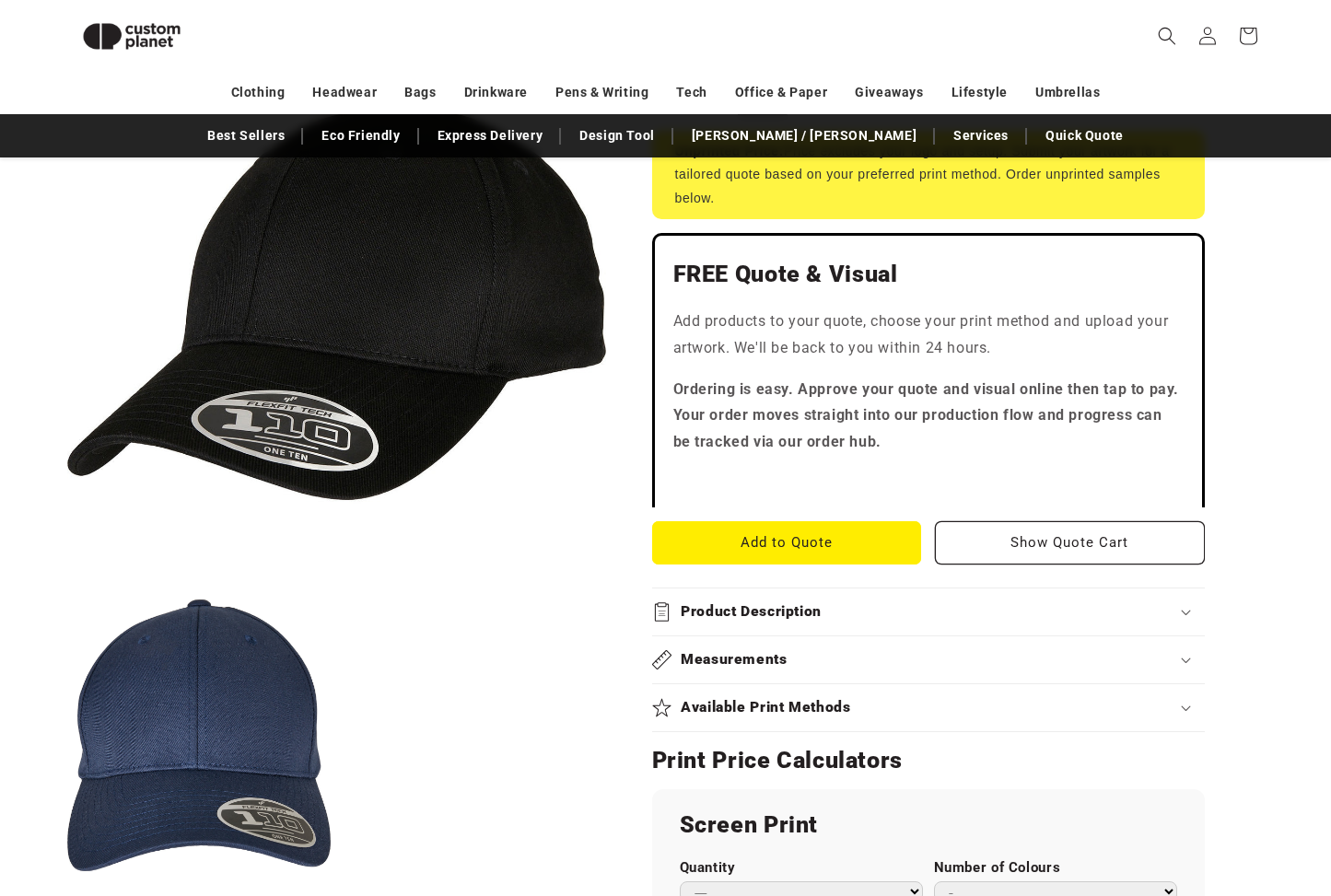
scroll to position [438, 0]
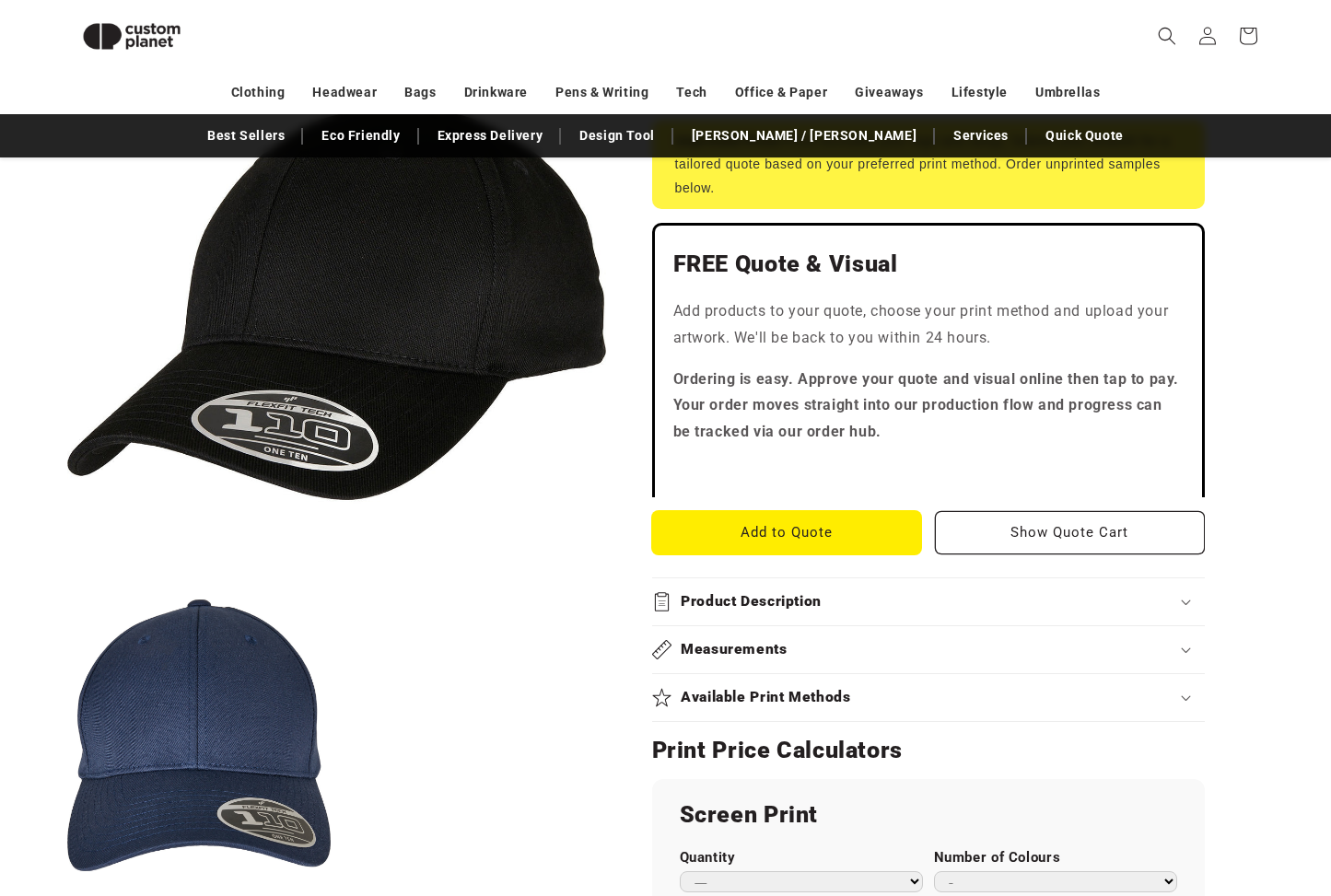
click at [806, 531] on button "Add to Quote" at bounding box center [788, 533] width 270 height 44
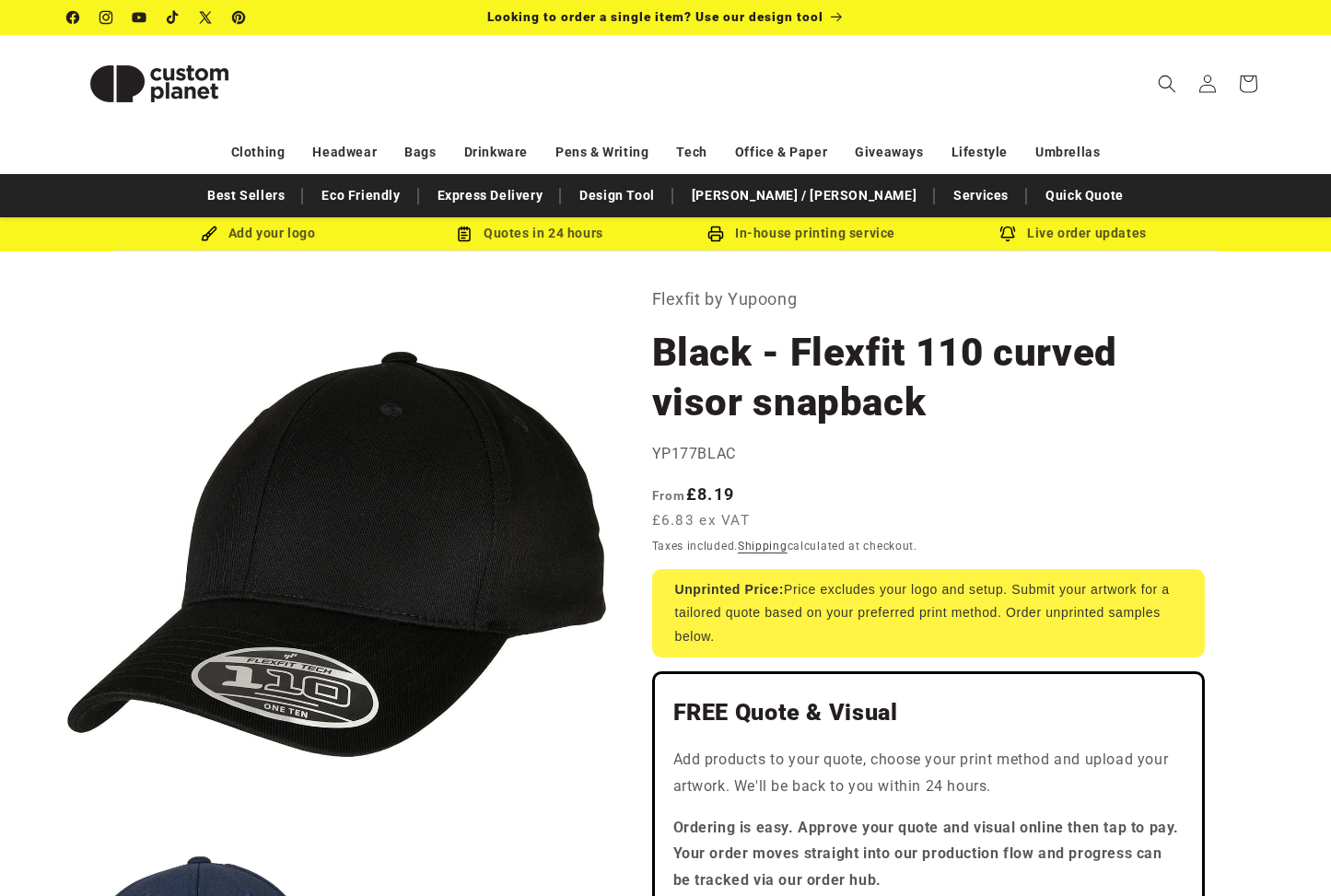
scroll to position [0, 0]
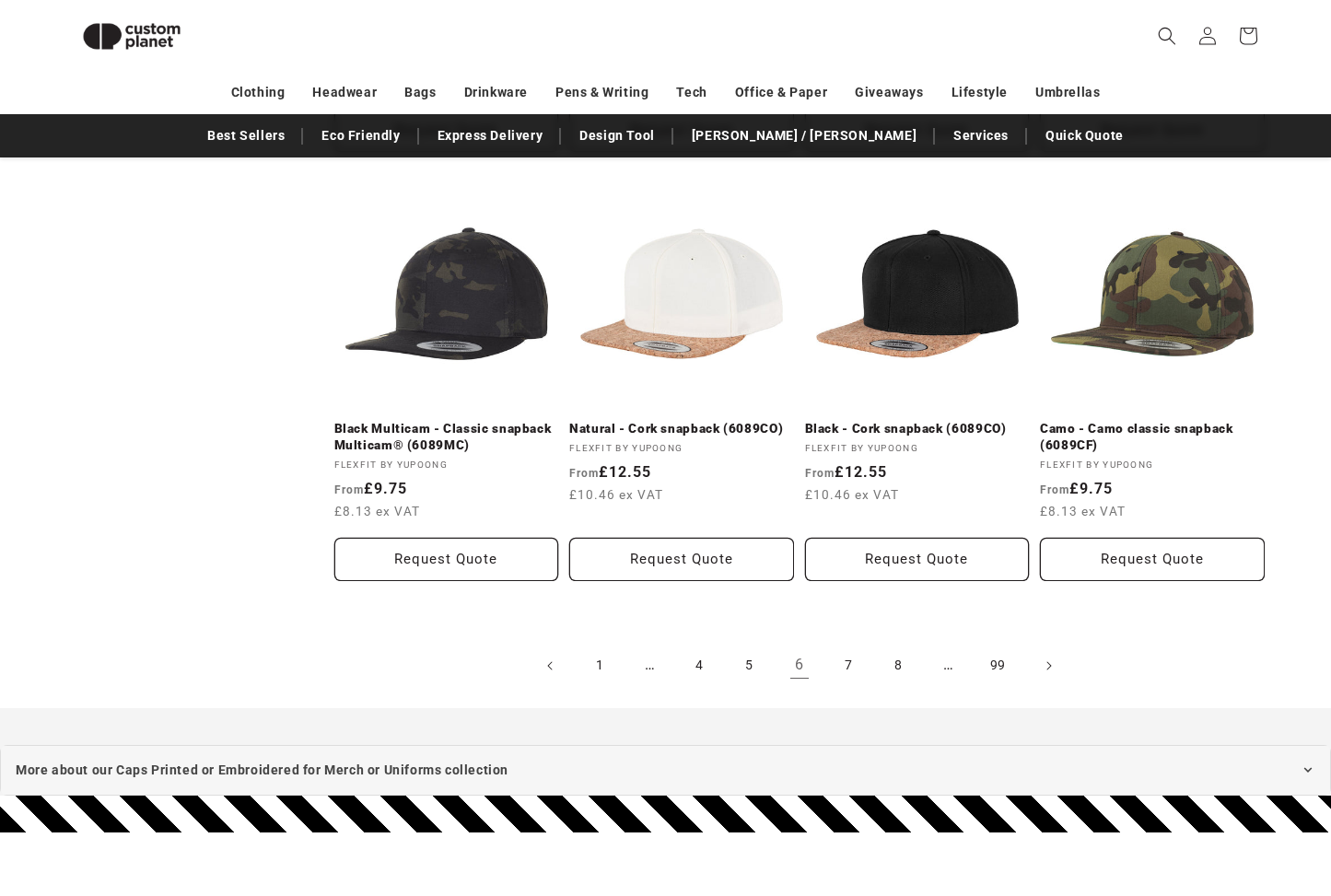
scroll to position [1932, 0]
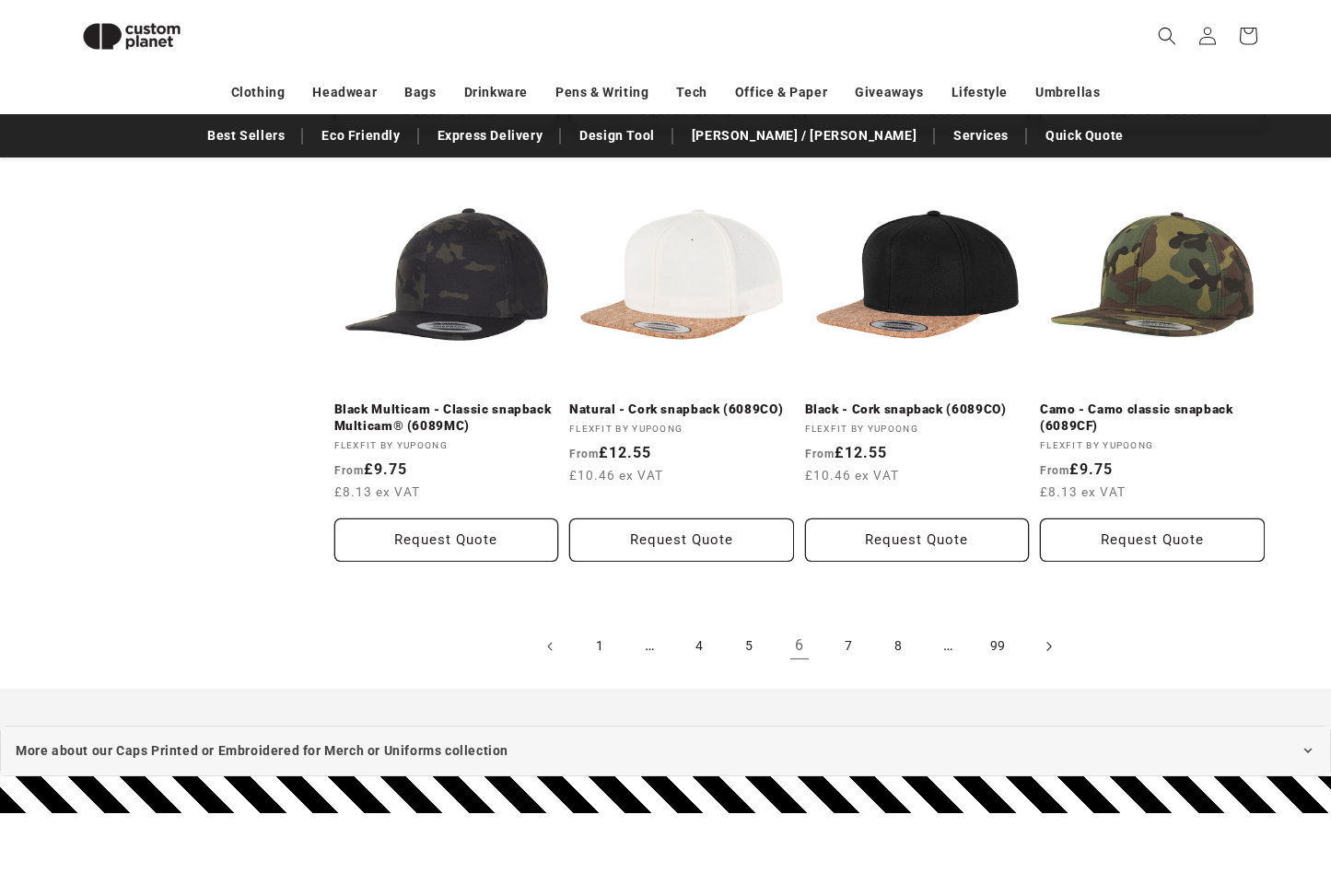
click at [1047, 638] on icon "Next page" at bounding box center [1048, 646] width 6 height 19
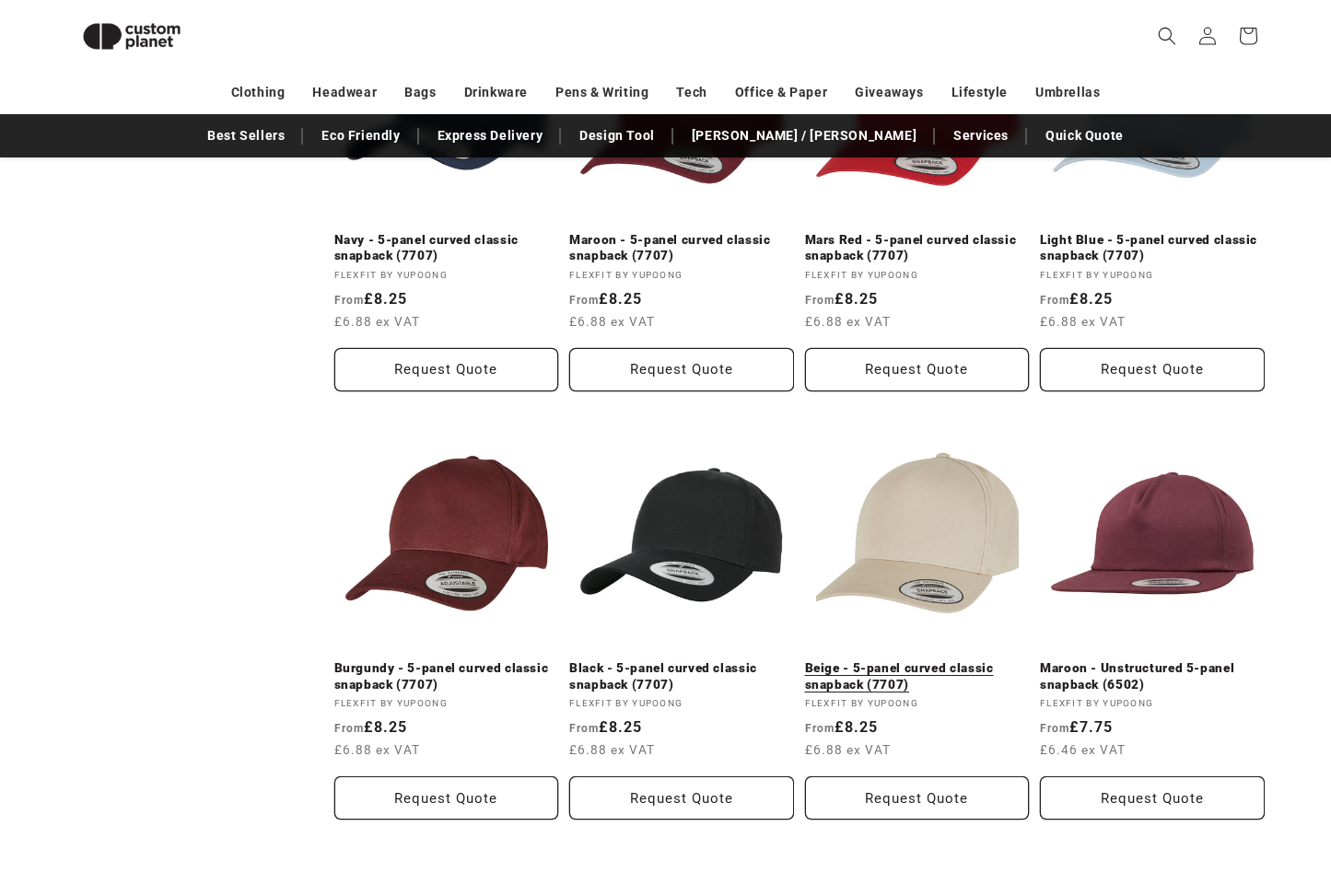
scroll to position [816, 0]
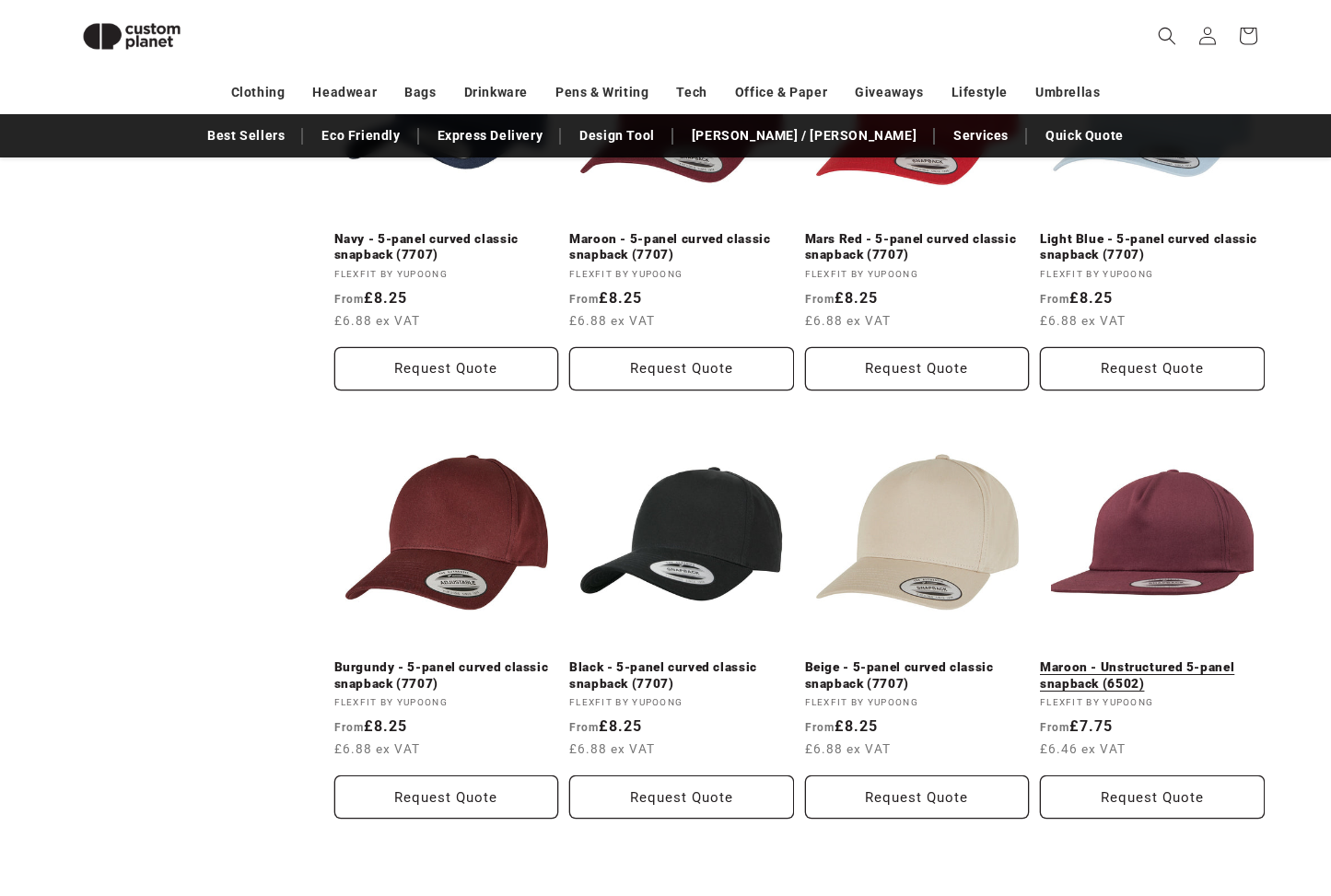
click at [1200, 691] on link "Maroon - Unstructured 5-panel snapback (6502)" at bounding box center [1152, 675] width 225 height 32
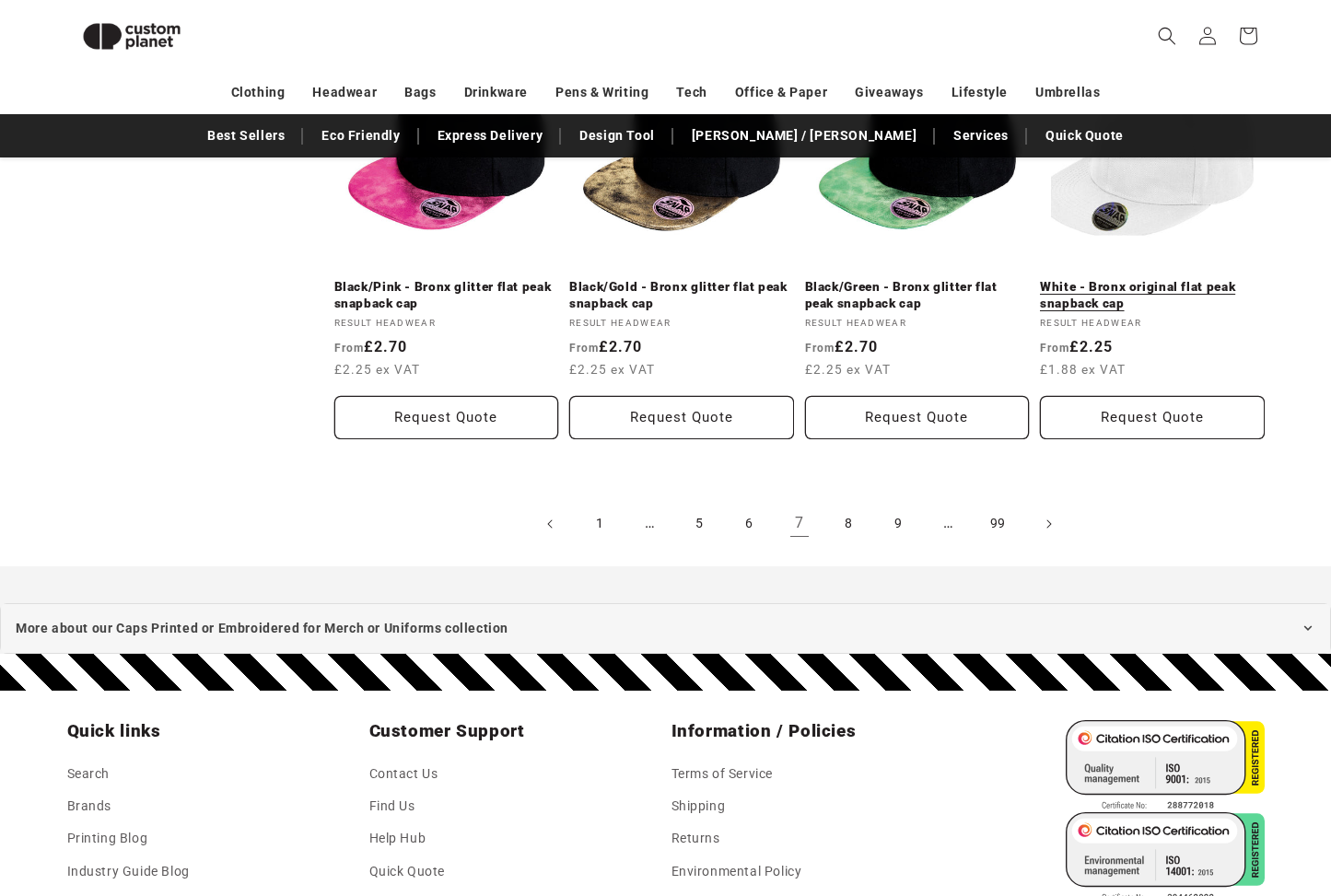
scroll to position [2057, 0]
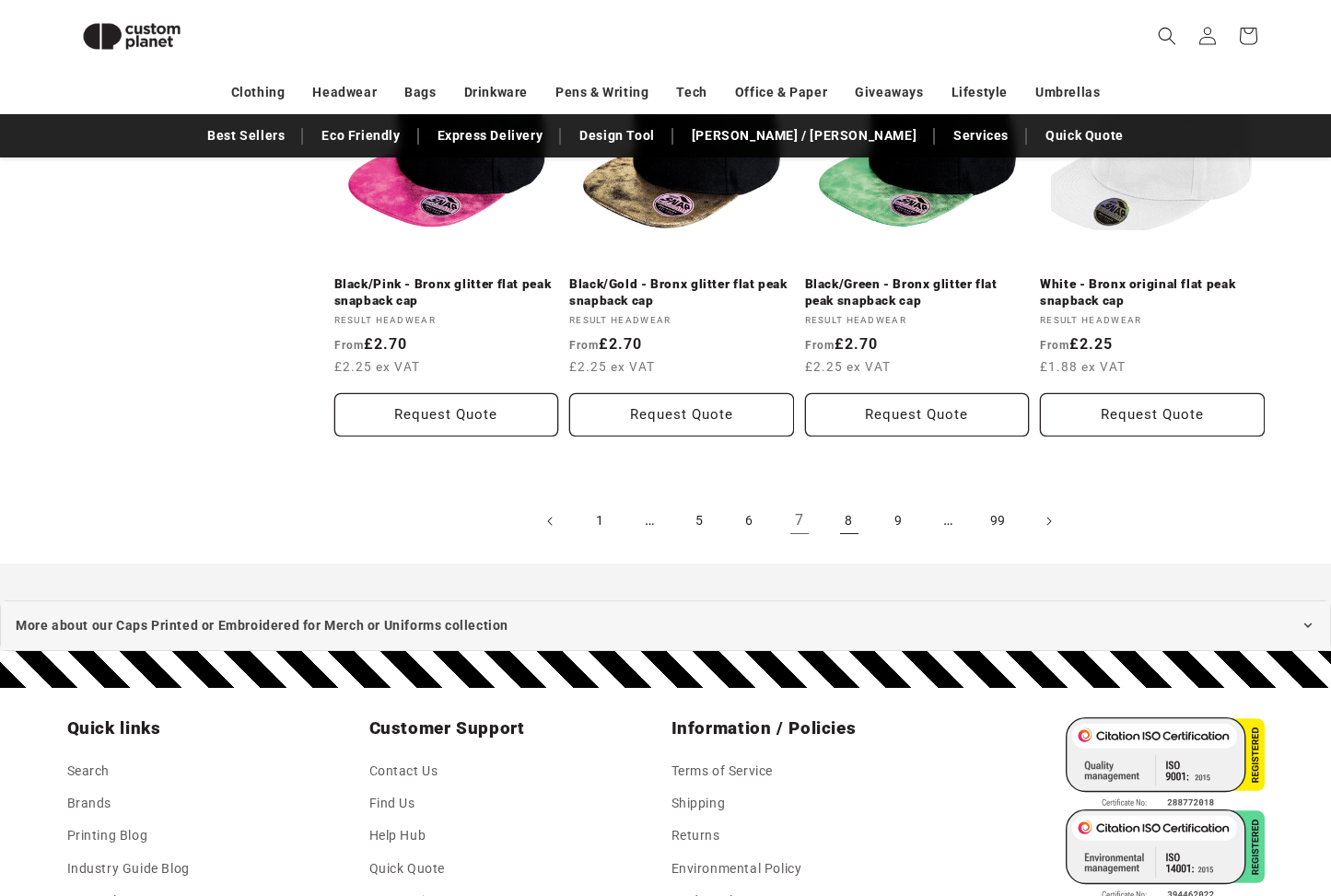
click at [848, 512] on link "8" at bounding box center [850, 521] width 41 height 41
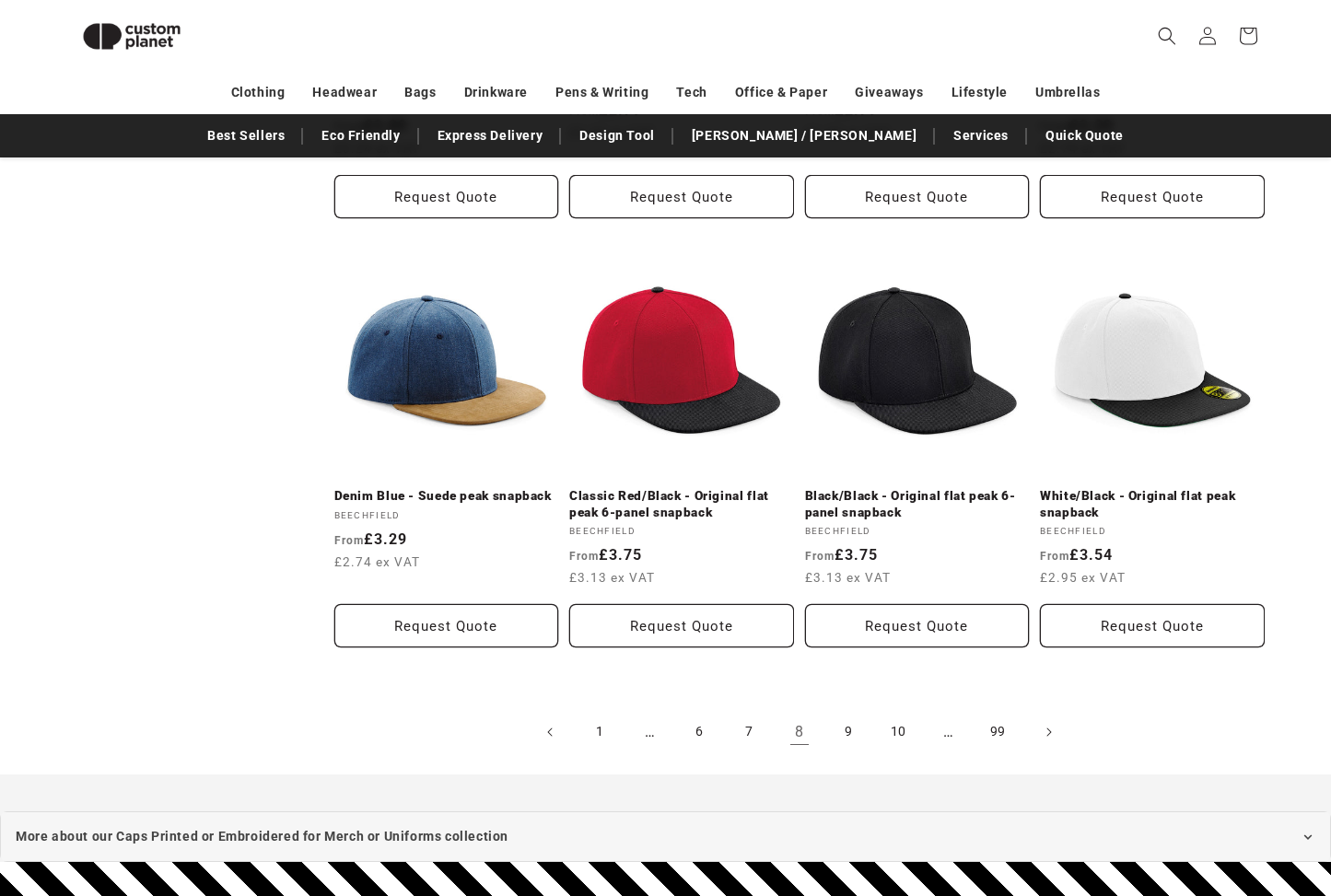
scroll to position [1863, 0]
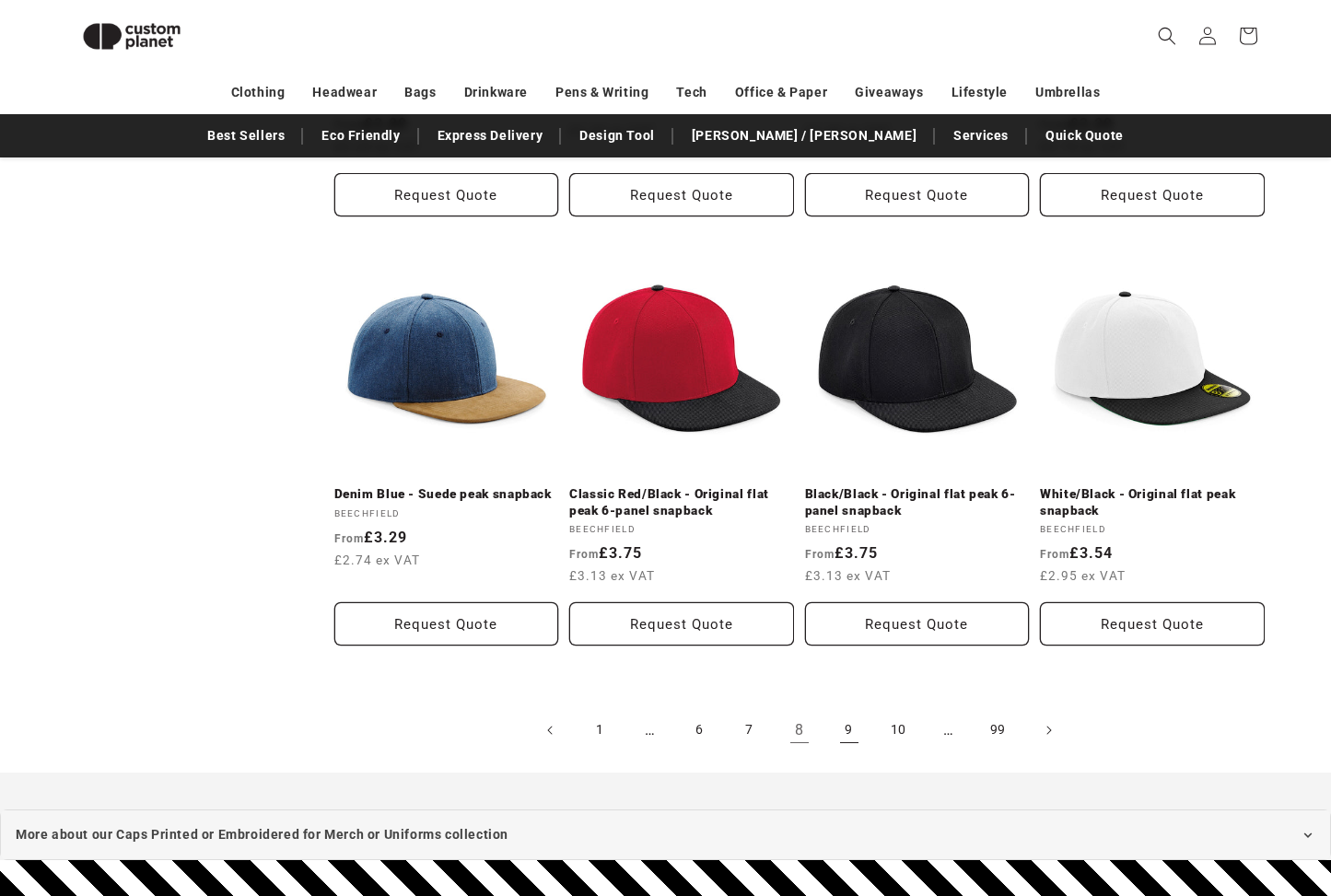
click at [845, 711] on link "9" at bounding box center [850, 730] width 41 height 41
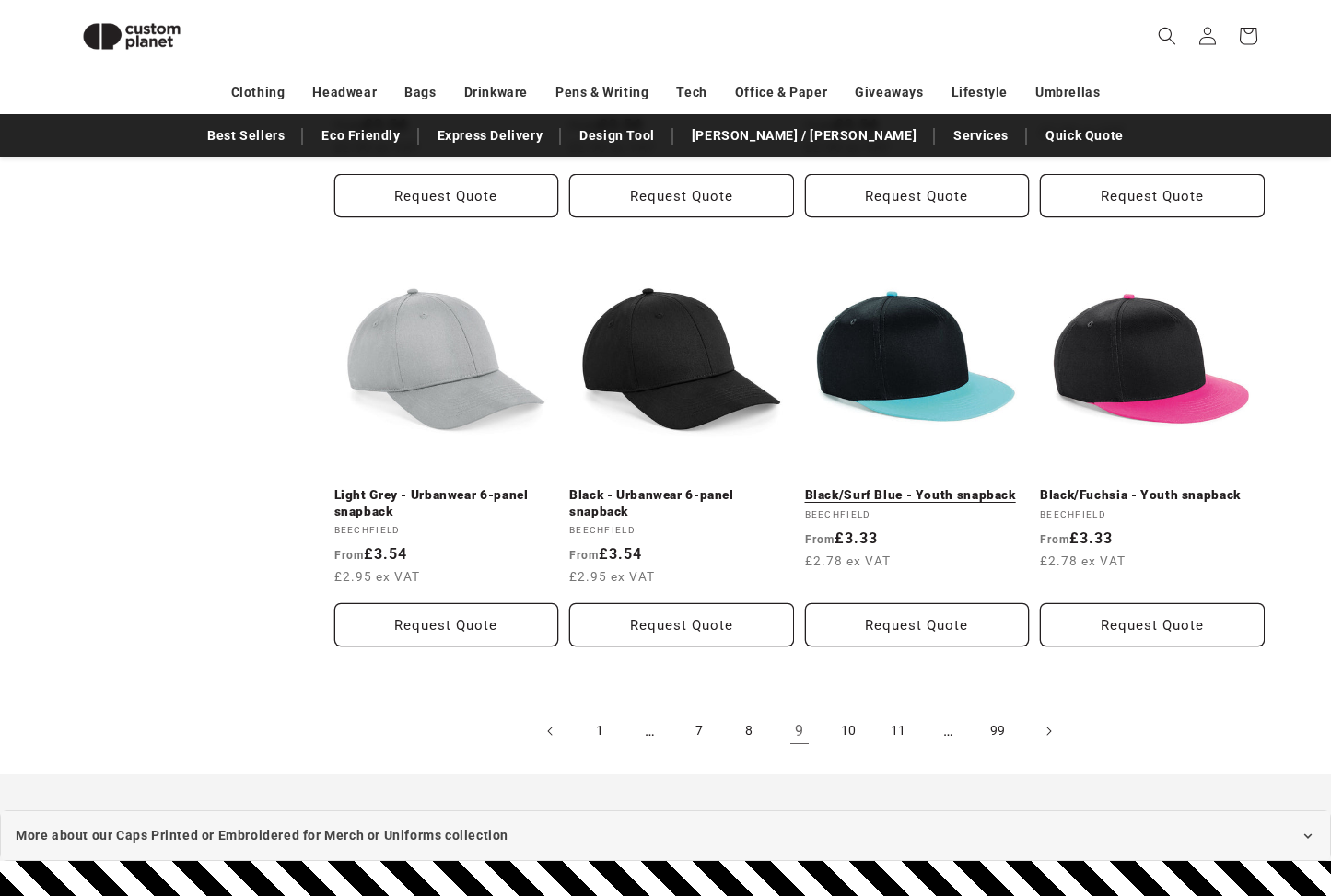
scroll to position [1863, 0]
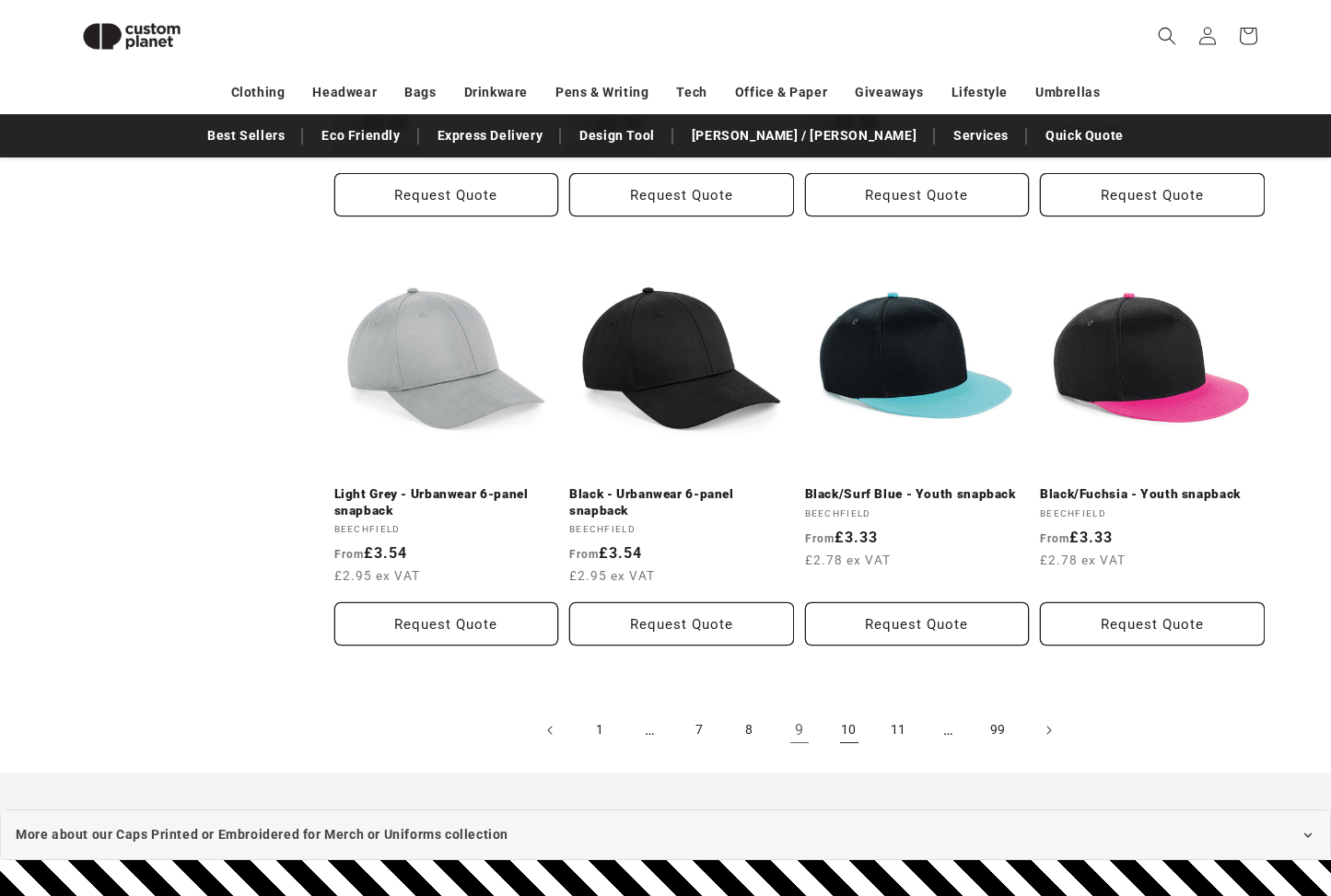
click at [851, 711] on link "10" at bounding box center [850, 730] width 41 height 41
